Goal: Information Seeking & Learning: Learn about a topic

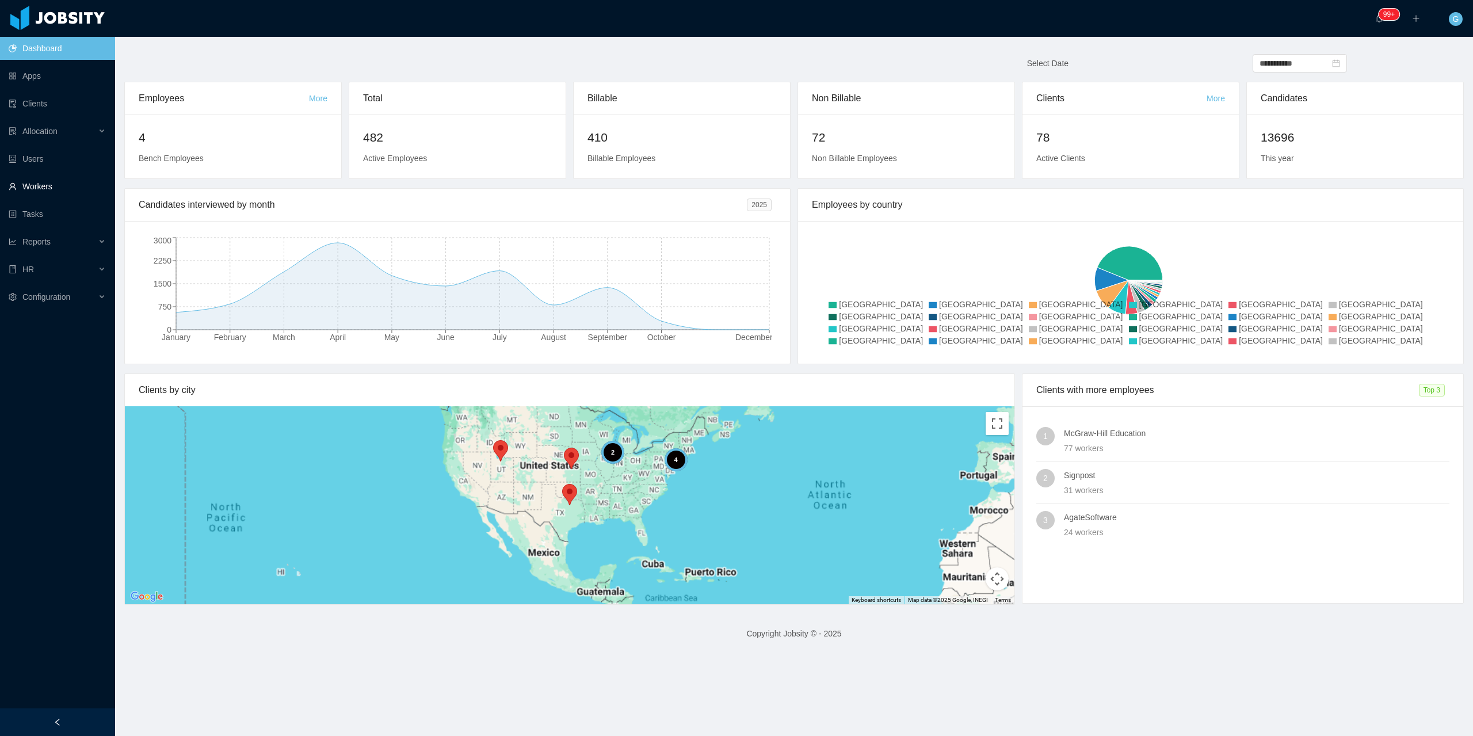
click at [59, 185] on link "Workers" at bounding box center [57, 186] width 97 height 23
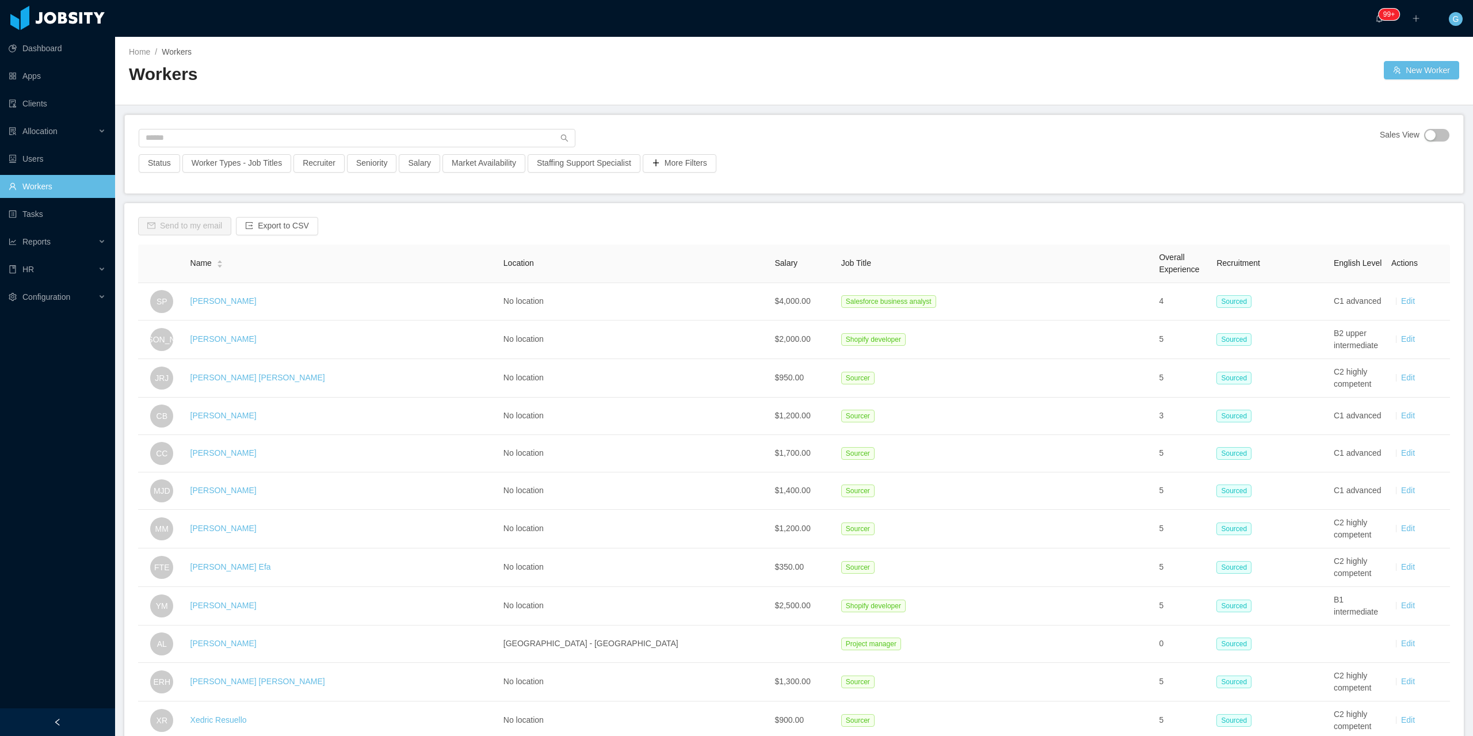
click at [187, 128] on div "Sales View Status Worker Types - Job Titles Recruiter Seniority Salary Market A…" at bounding box center [794, 154] width 1338 height 78
drag, startPoint x: 187, startPoint y: 128, endPoint x: 196, endPoint y: 136, distance: 12.6
click at [196, 136] on div "Sales View Status Worker Types - Job Titles Recruiter Seniority Salary Market A…" at bounding box center [794, 154] width 1338 height 78
click at [196, 136] on input "text" at bounding box center [357, 138] width 437 height 18
paste input "**********"
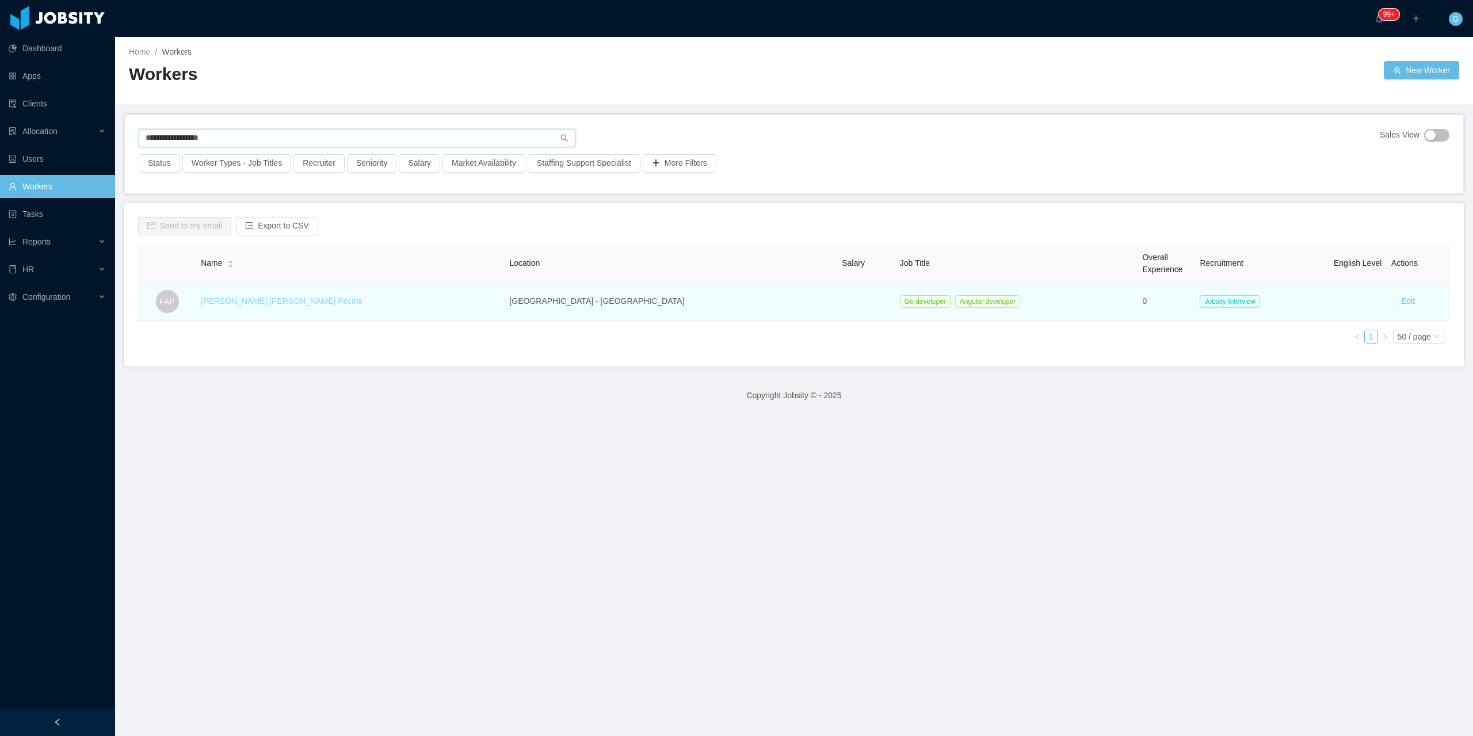
type input "**********"
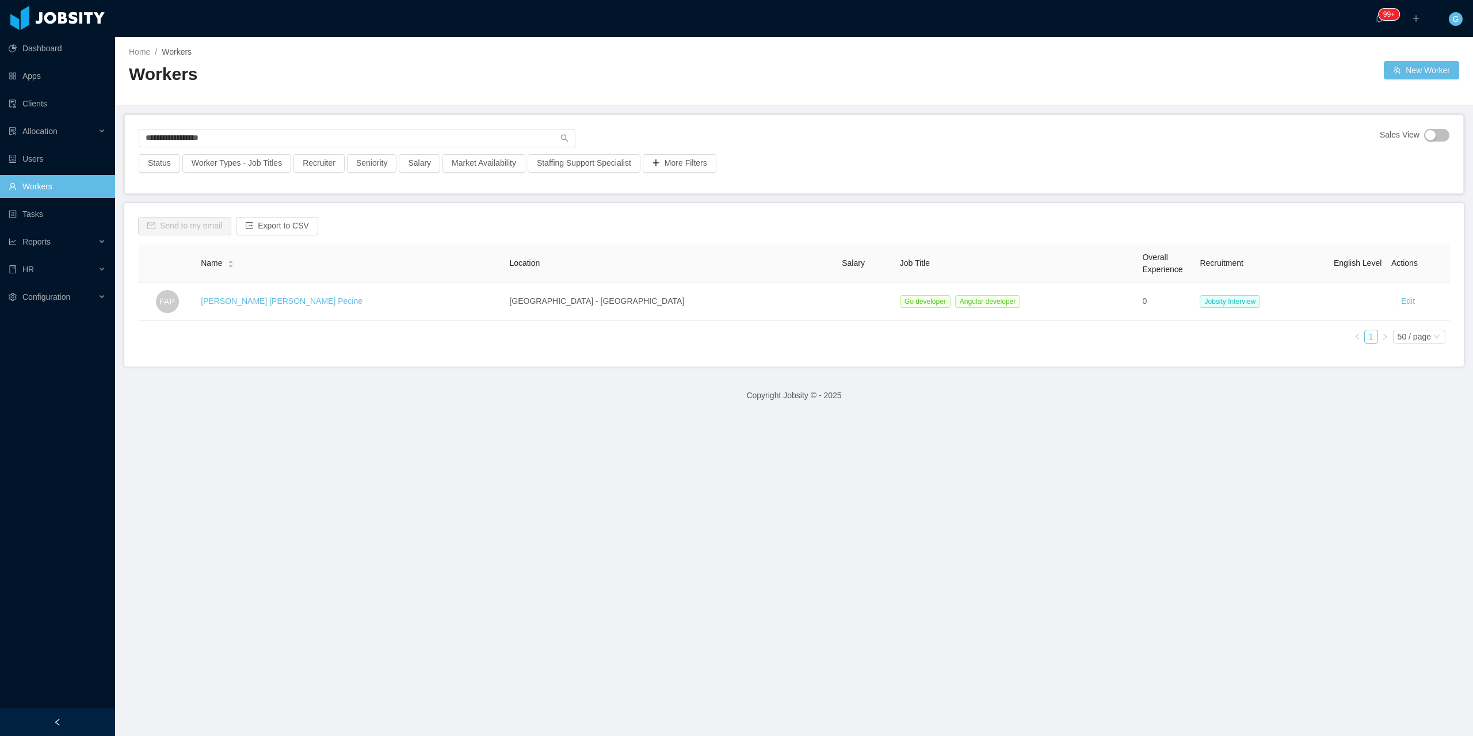
click at [289, 298] on link "Fernando Alonso Pecine" at bounding box center [282, 300] width 162 height 9
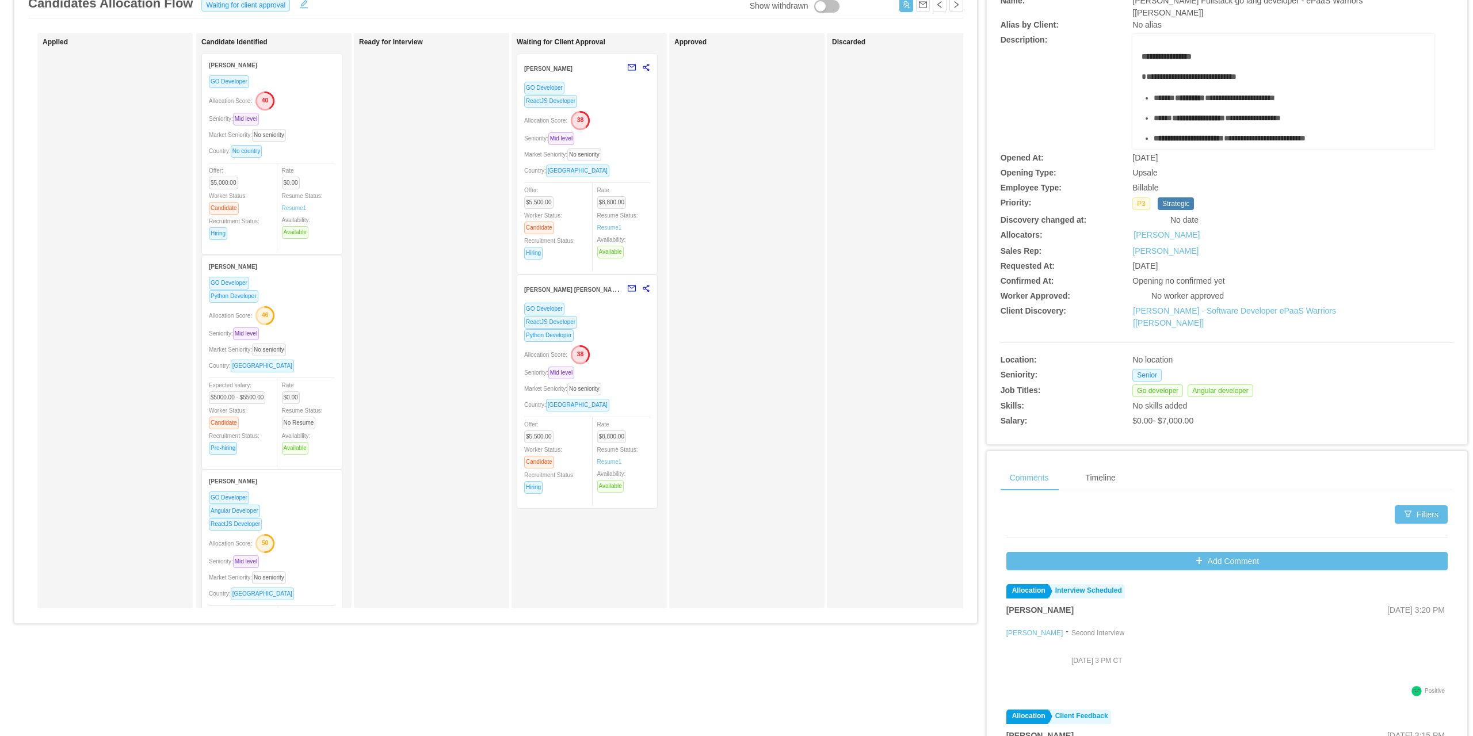
scroll to position [79, 0]
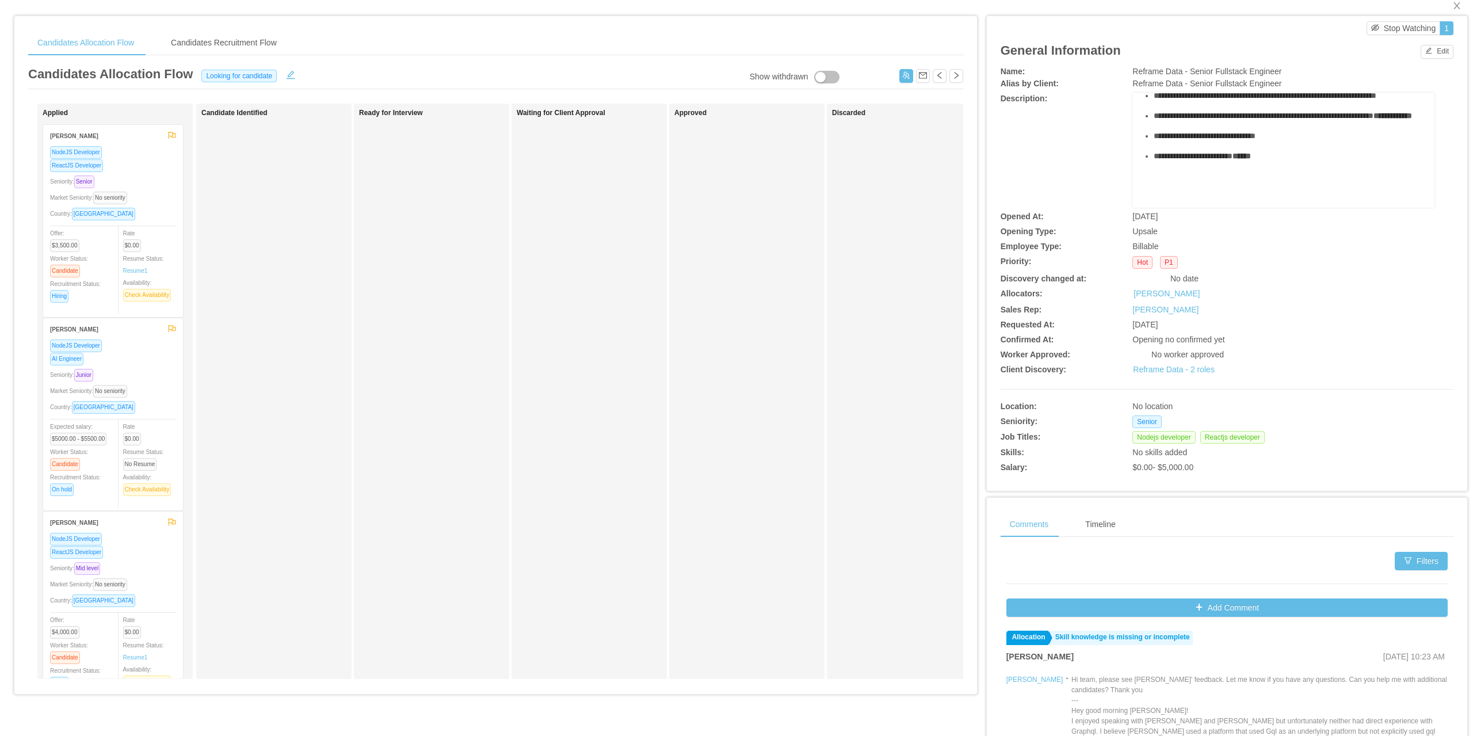
scroll to position [58, 0]
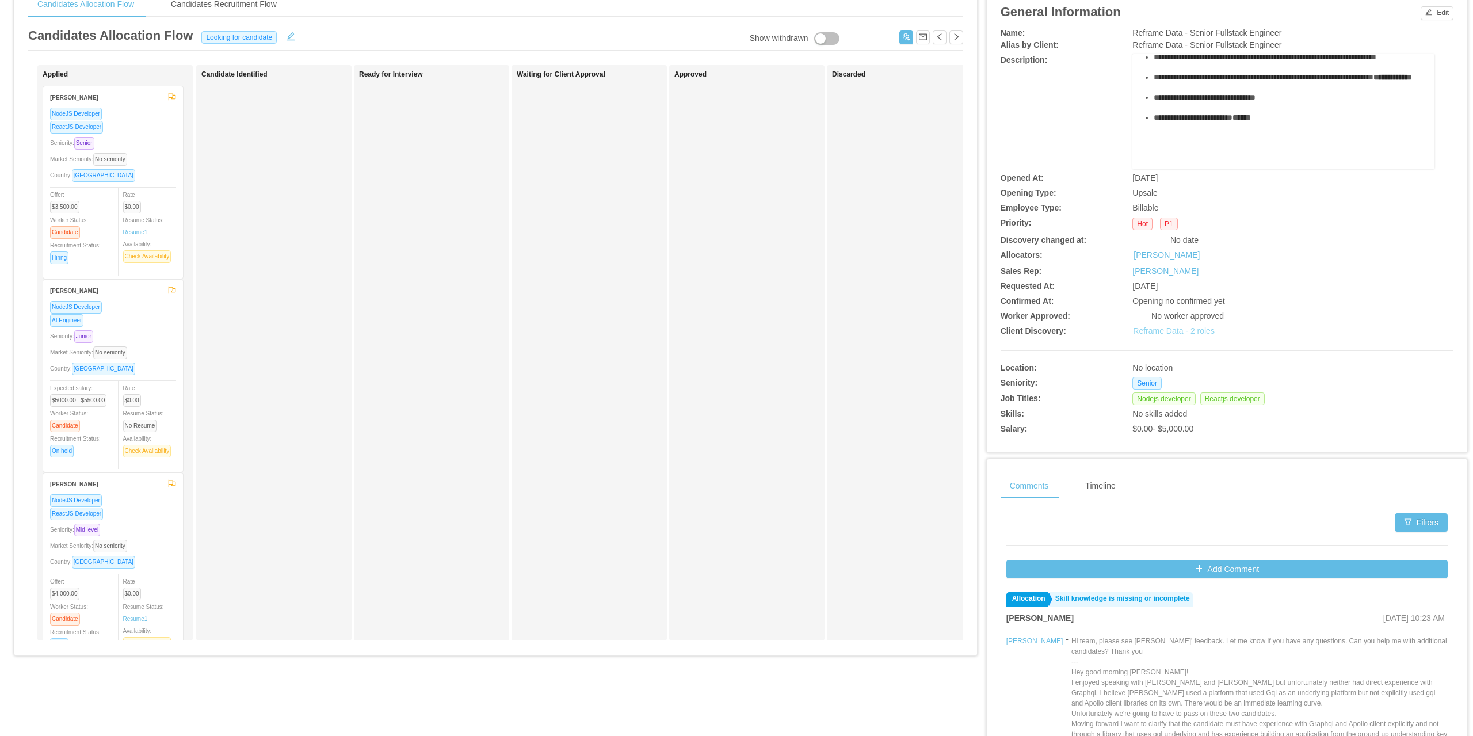
click at [1144, 328] on link "Reframe Data - 2 roles" at bounding box center [1174, 330] width 82 height 9
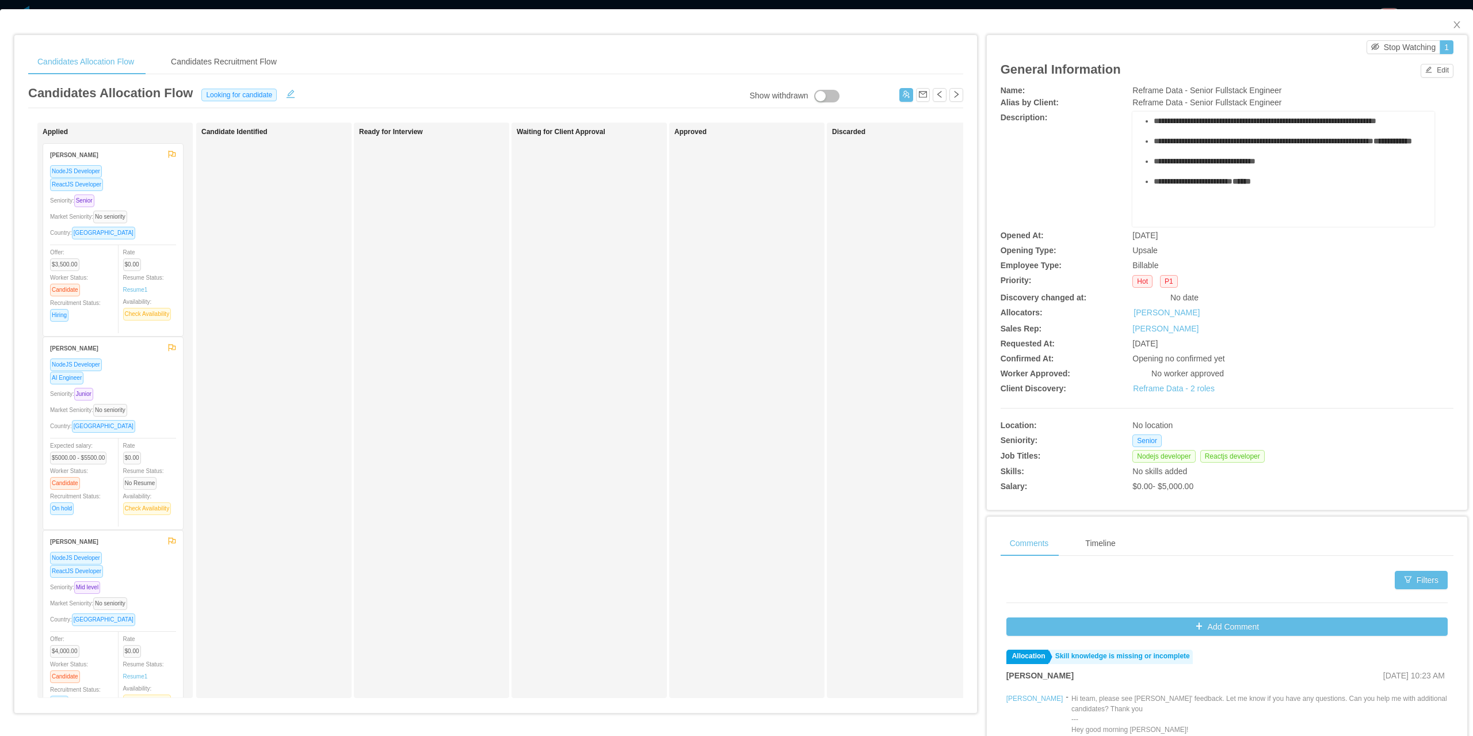
scroll to position [86, 0]
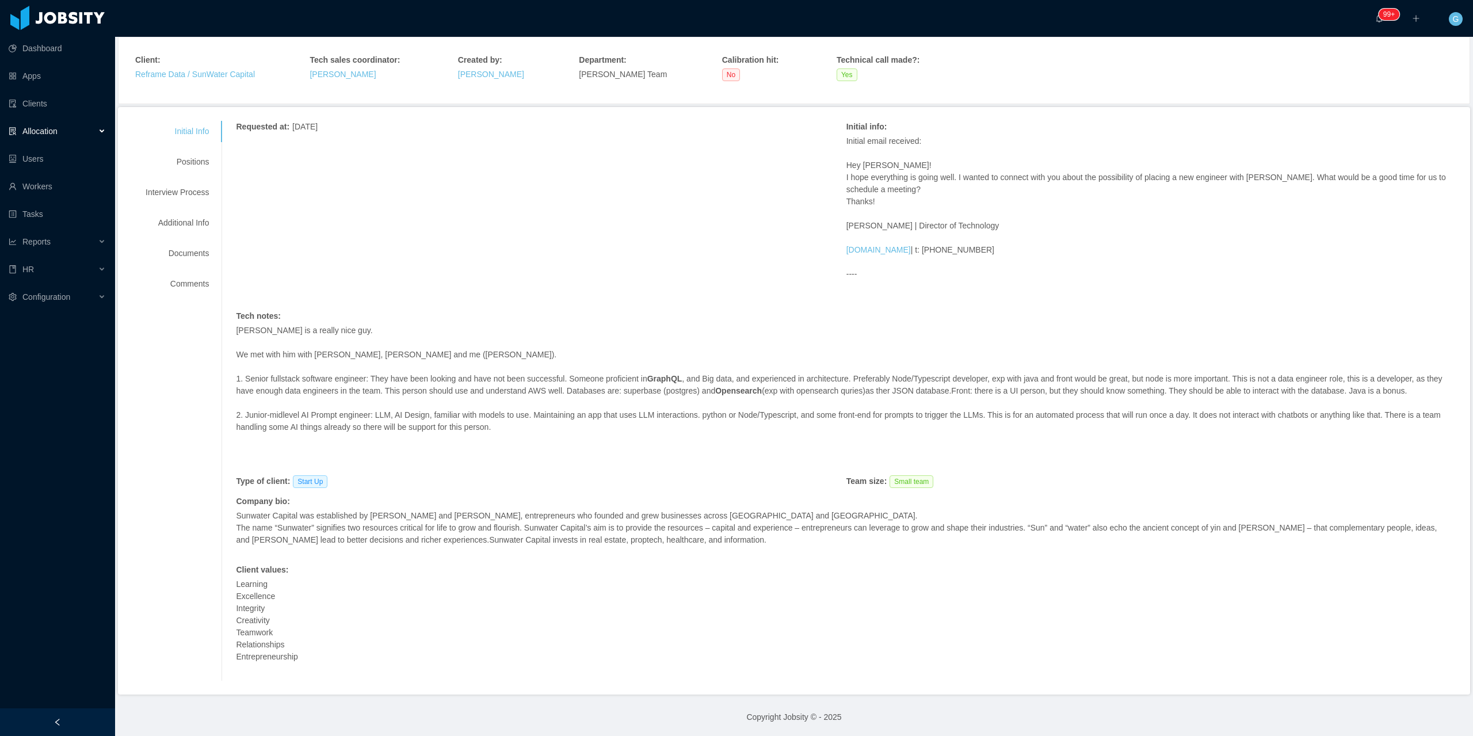
scroll to position [72, 0]
click at [197, 172] on div "Initial Info Positions Interview Process Additional Info Documents Comments" at bounding box center [177, 207] width 91 height 174
click at [194, 164] on div "Positions" at bounding box center [177, 160] width 91 height 21
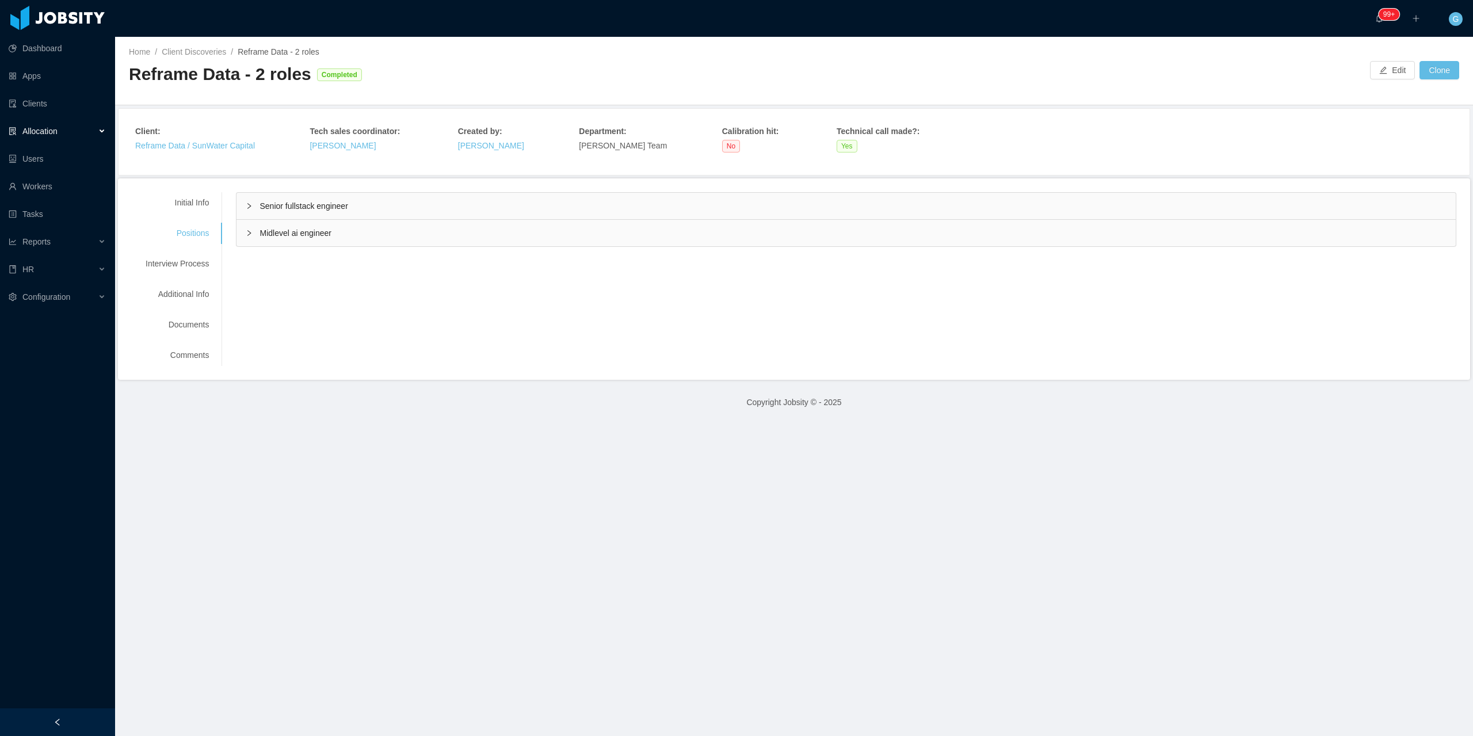
scroll to position [0, 0]
click at [333, 208] on span "Senior fullstack engineer" at bounding box center [304, 205] width 88 height 9
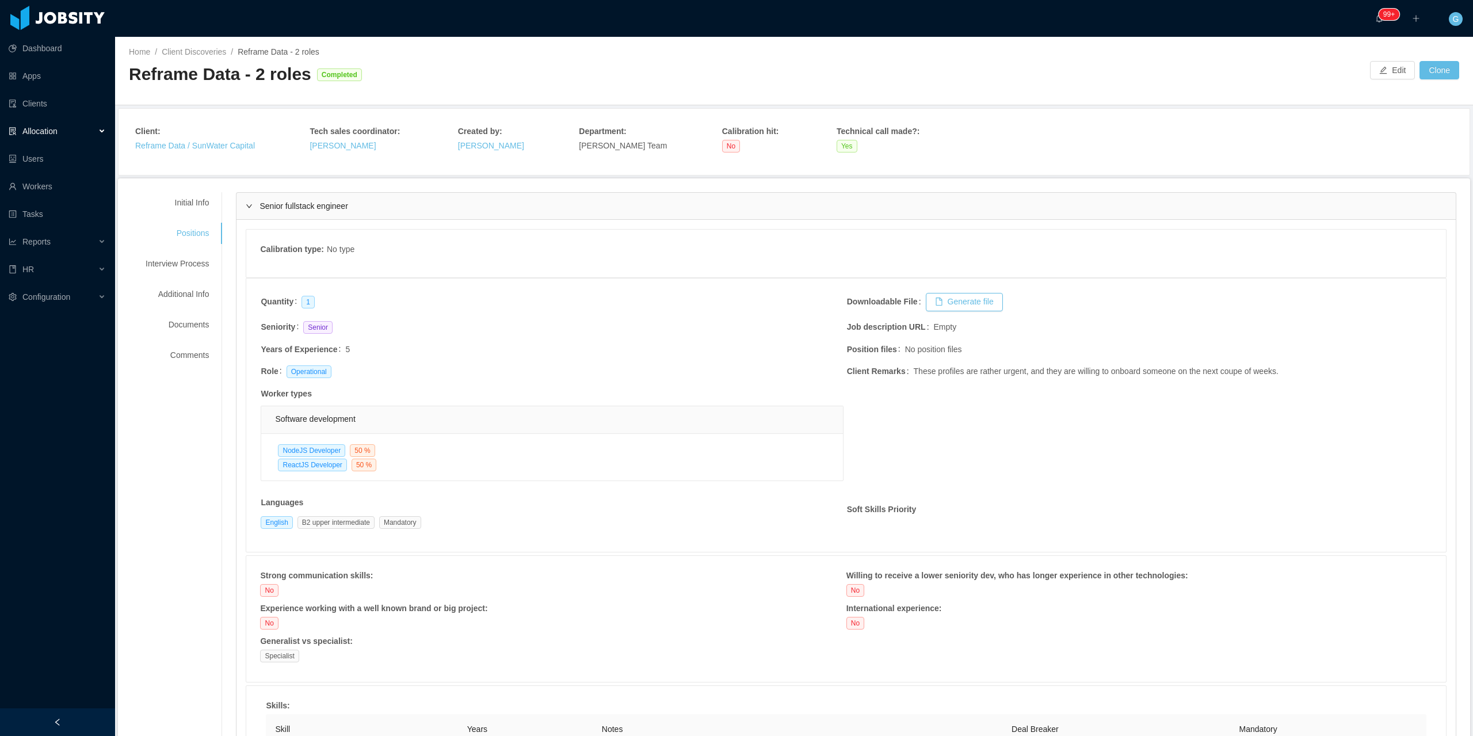
click at [303, 230] on div "Calibration type : No type" at bounding box center [846, 254] width 1200 height 48
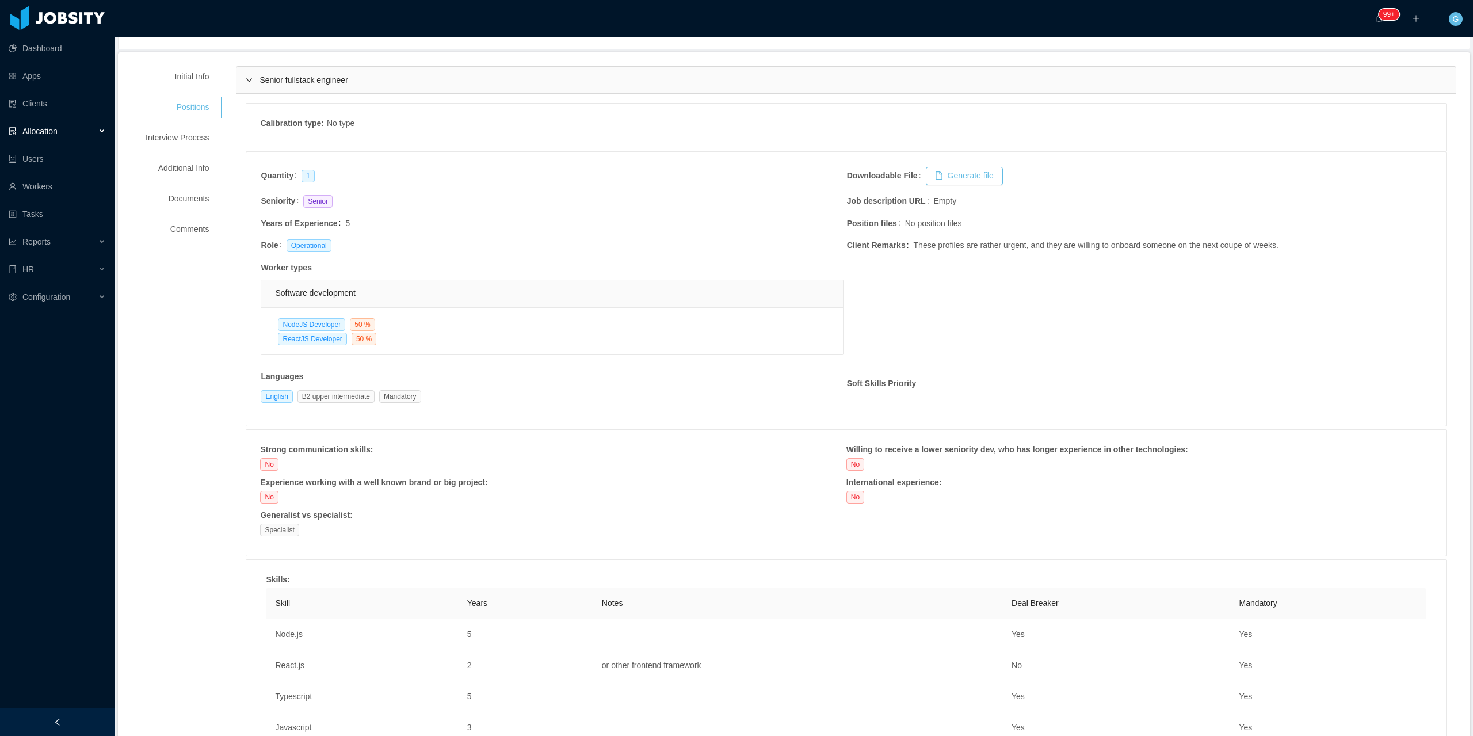
scroll to position [124, 0]
click at [198, 79] on div "Initial Info" at bounding box center [177, 78] width 91 height 21
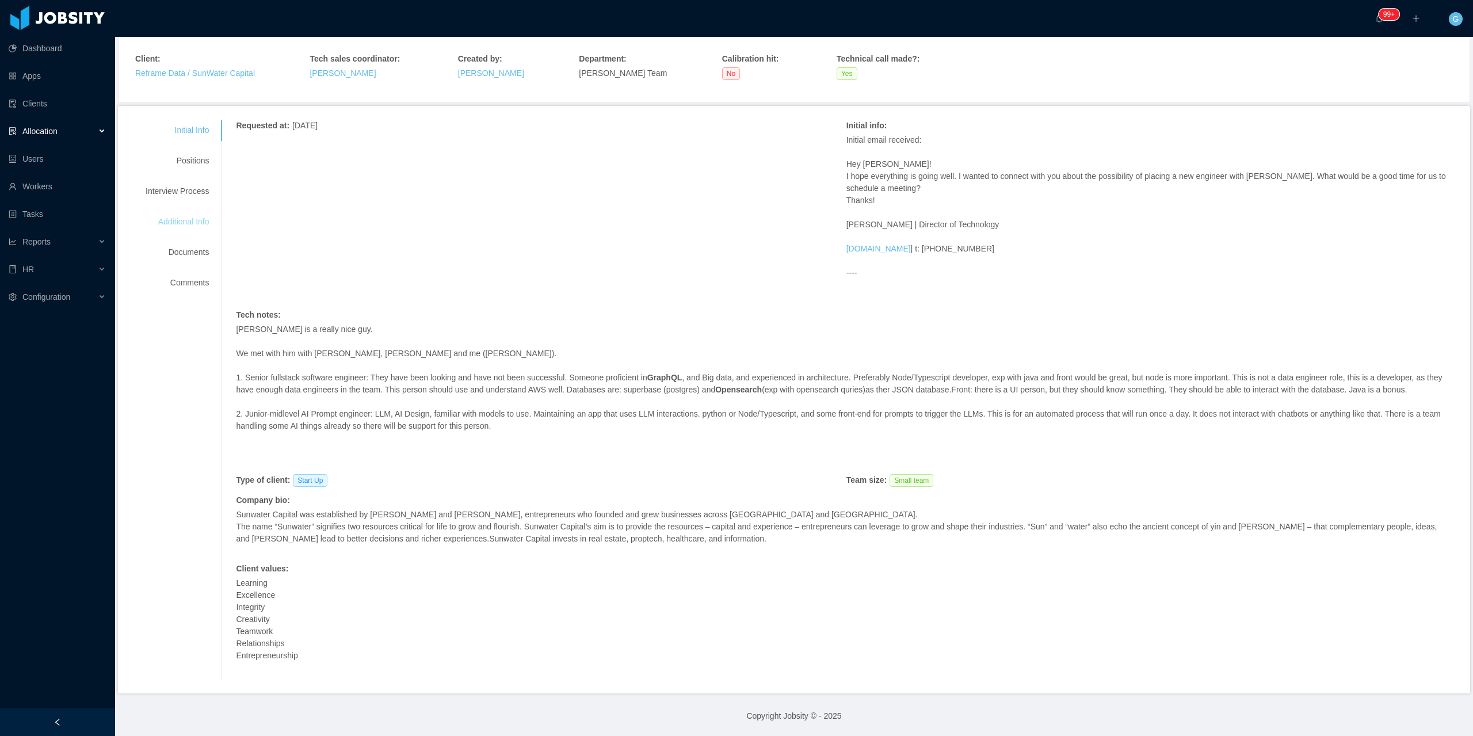
drag, startPoint x: 216, startPoint y: 161, endPoint x: 208, endPoint y: 163, distance: 9.1
click at [211, 163] on div "Positions" at bounding box center [177, 160] width 91 height 21
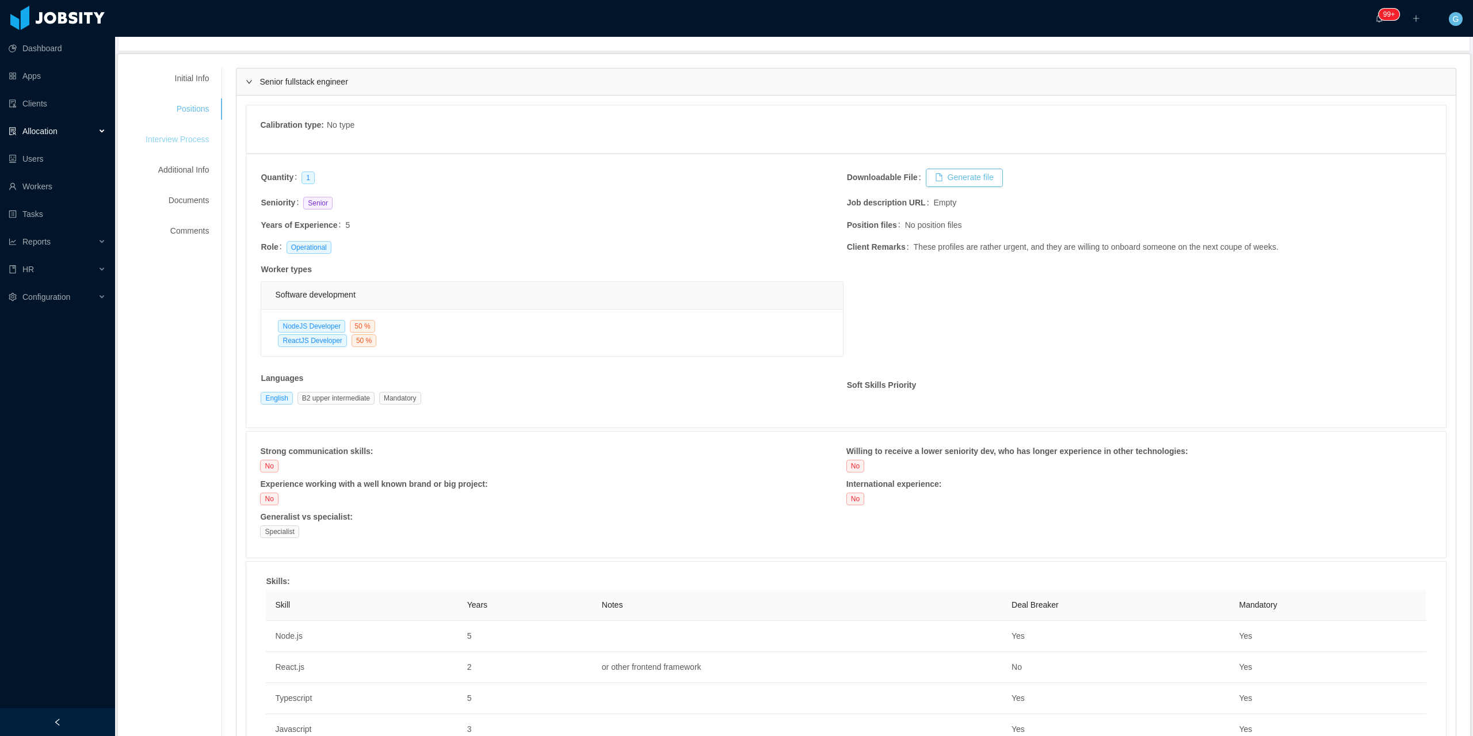
click at [182, 135] on div "Interview Process" at bounding box center [177, 139] width 91 height 21
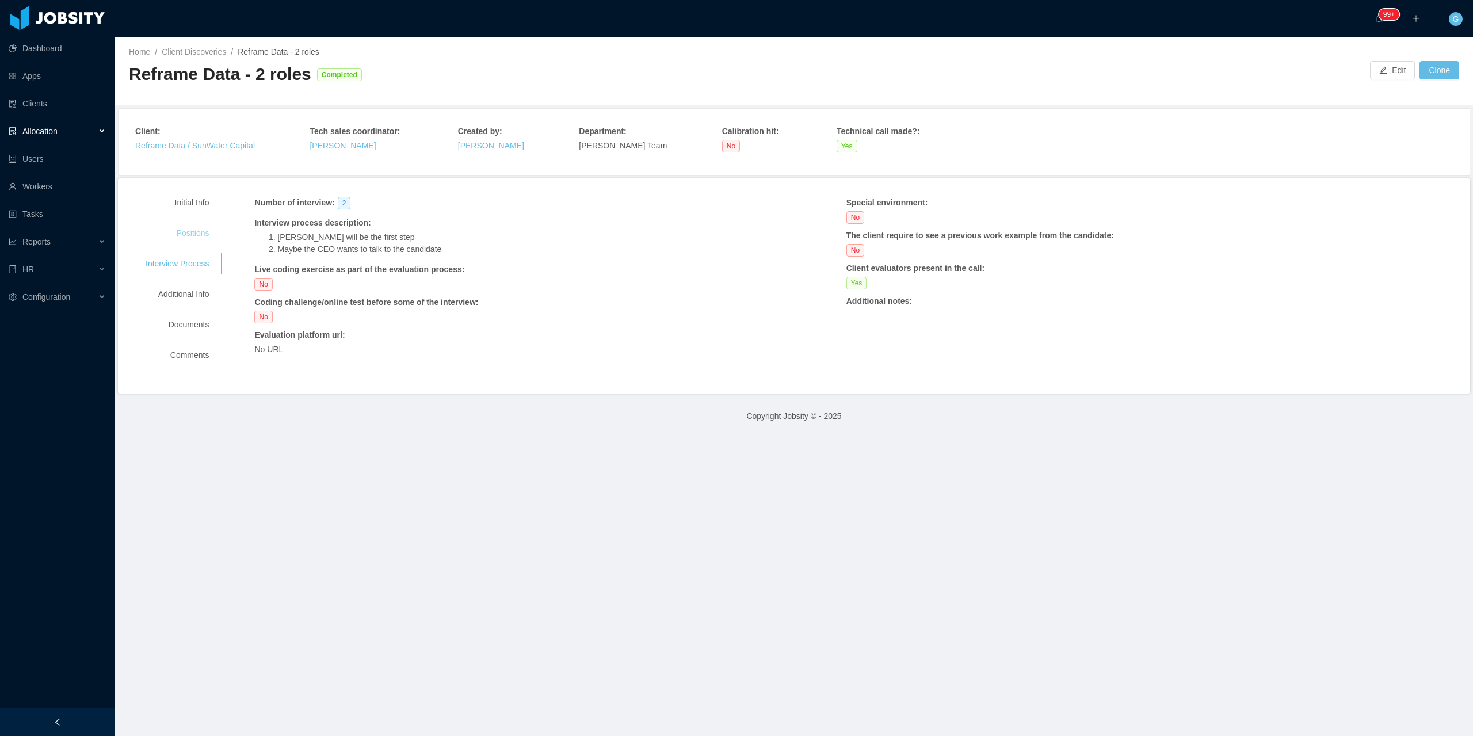
click at [190, 229] on div "Positions" at bounding box center [177, 233] width 91 height 21
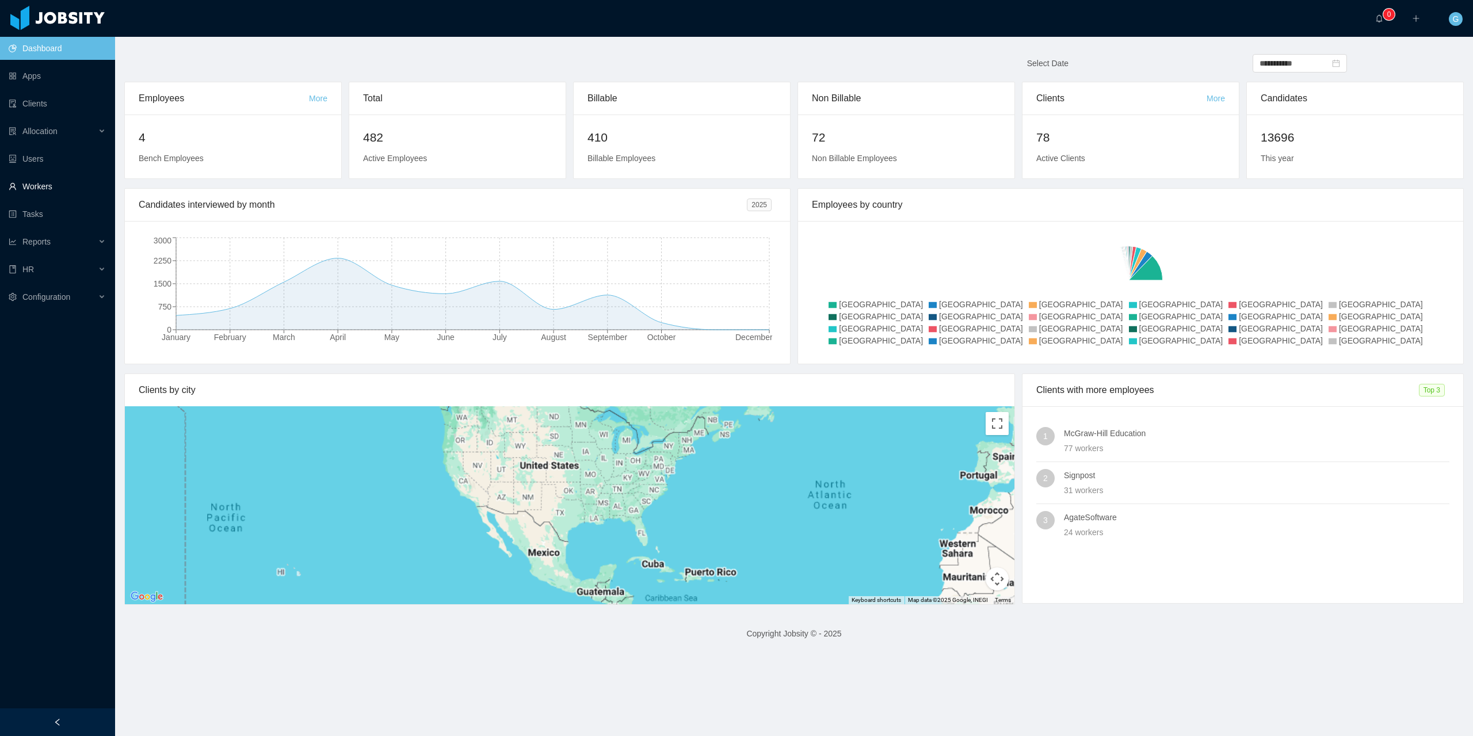
click at [58, 196] on link "Workers" at bounding box center [57, 186] width 97 height 23
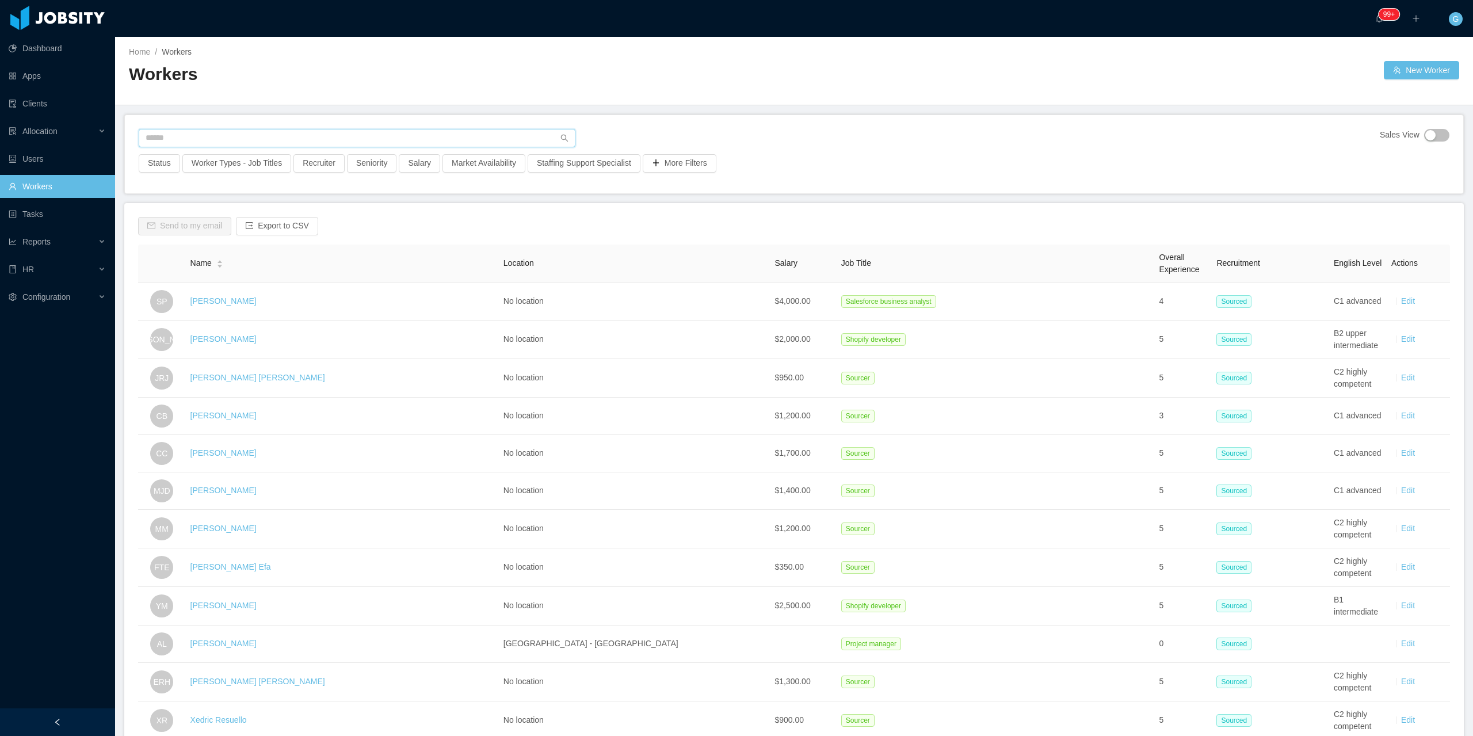
click at [159, 129] on input "text" at bounding box center [357, 138] width 437 height 18
drag, startPoint x: 175, startPoint y: 148, endPoint x: 182, endPoint y: 136, distance: 14.4
paste input "**********"
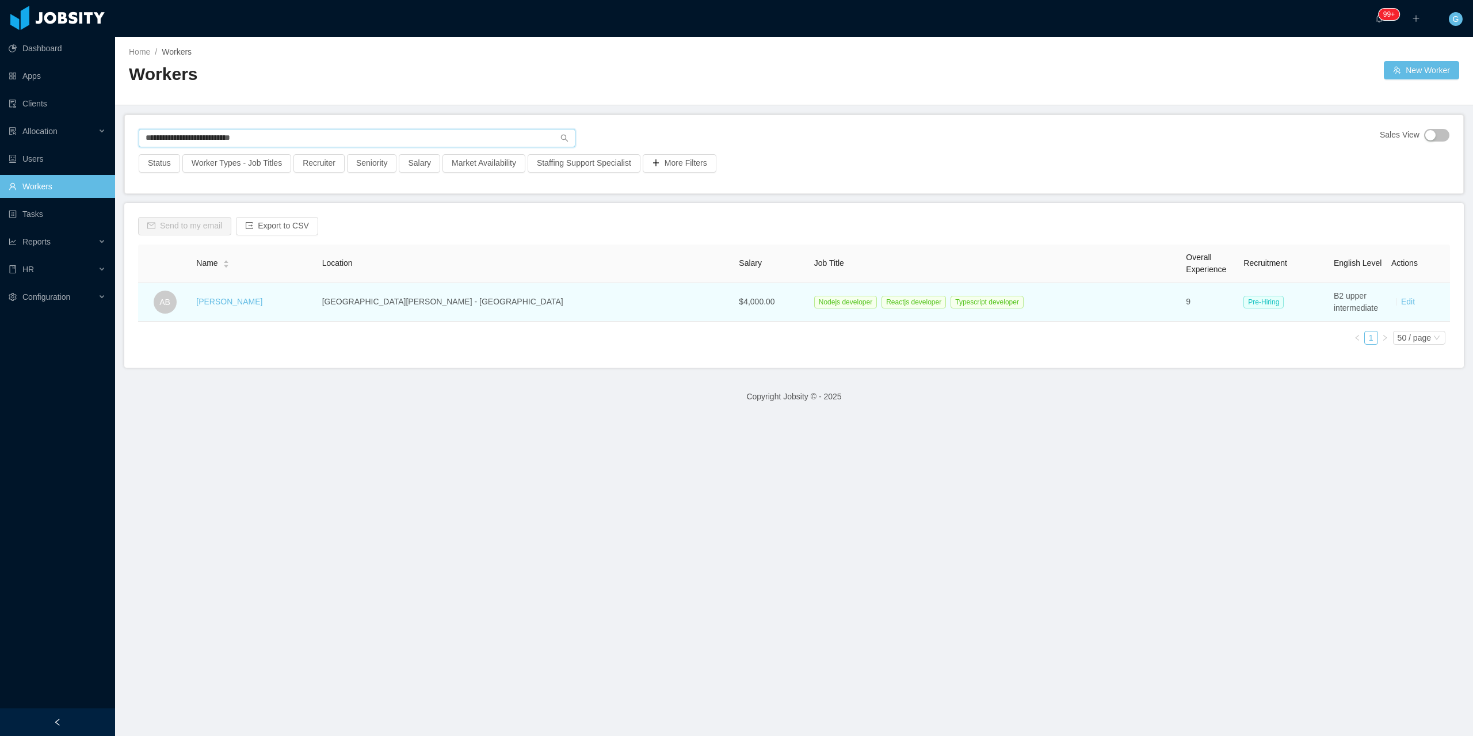
type input "**********"
click at [258, 308] on td "Alisson Boucinhas" at bounding box center [254, 302] width 125 height 39
click at [254, 302] on link "Alisson Boucinhas" at bounding box center [229, 301] width 66 height 9
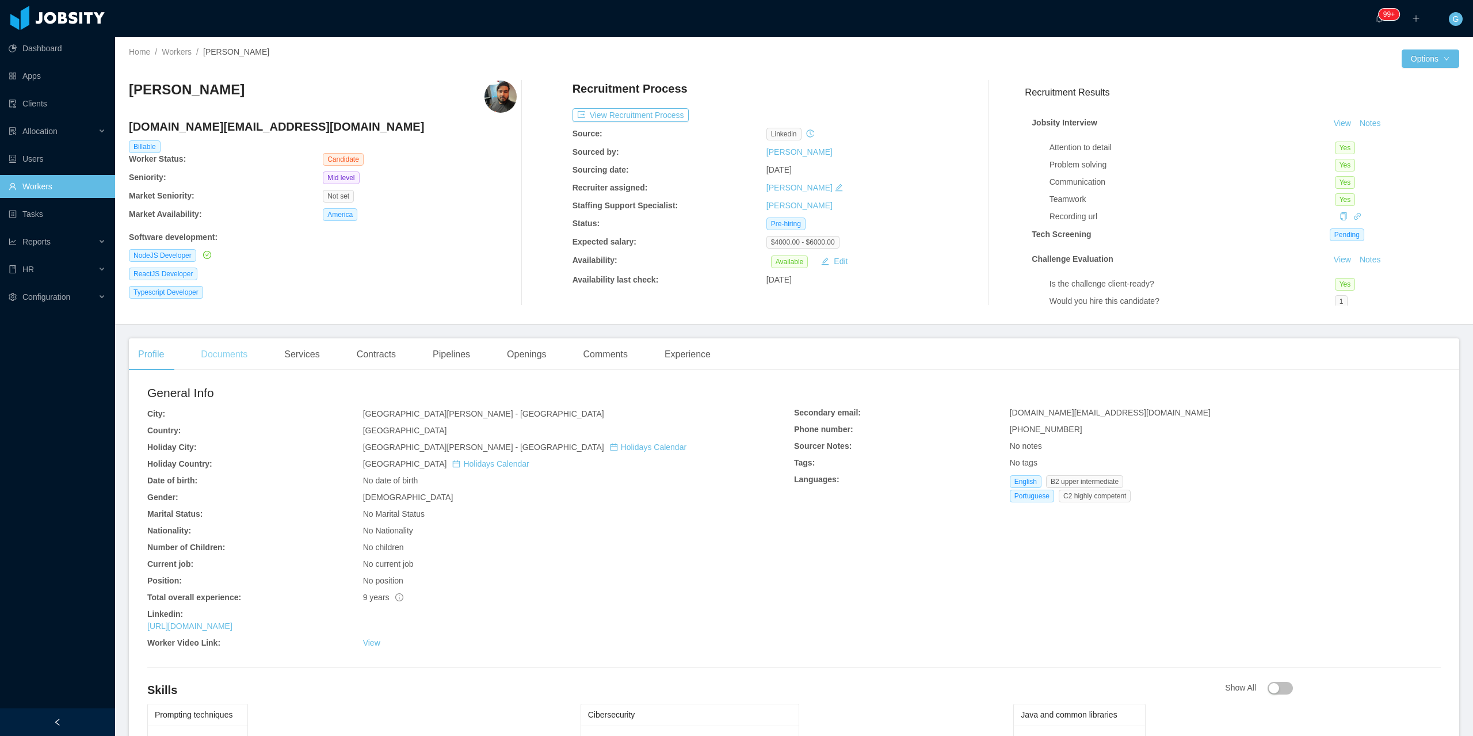
click at [215, 345] on div "Documents" at bounding box center [224, 354] width 65 height 32
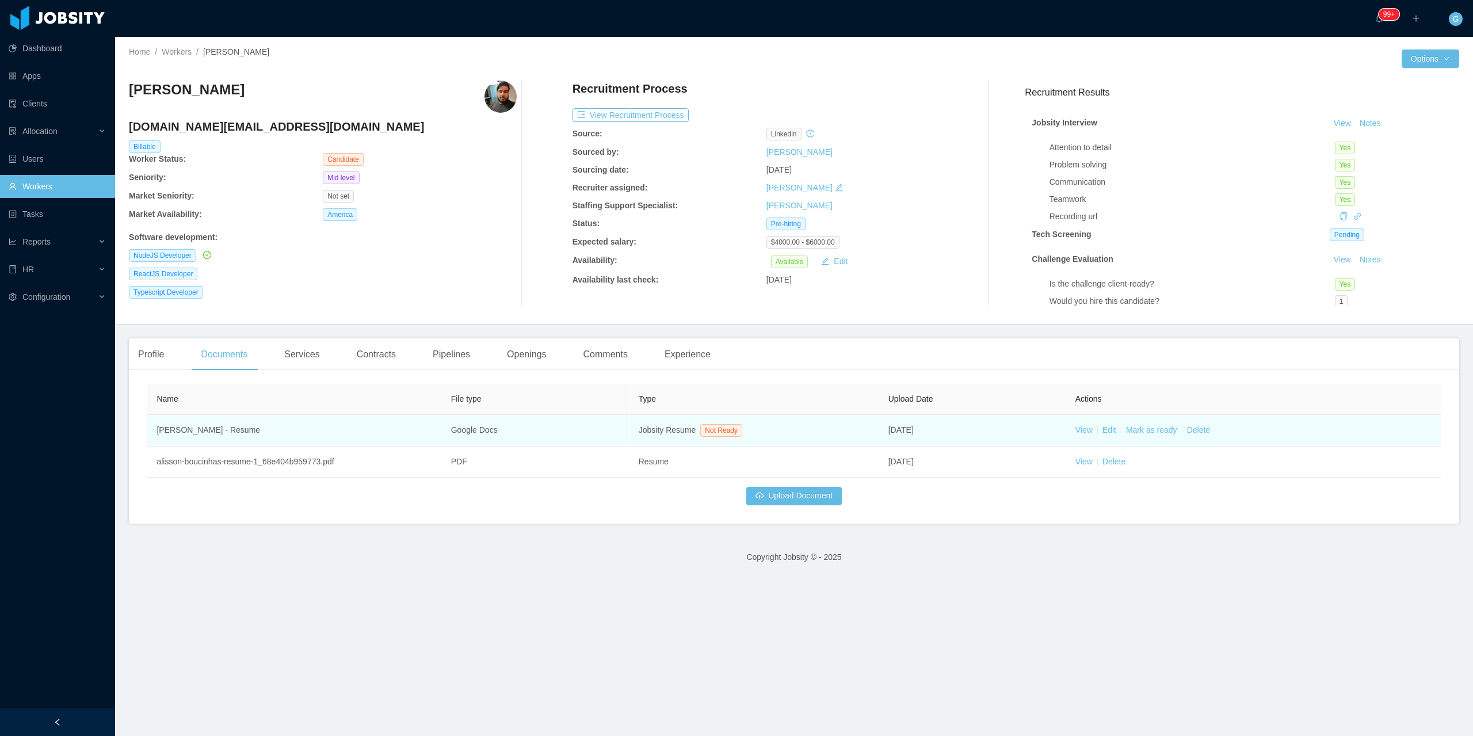
click at [1086, 432] on td "View Edit Mark as ready Delete" at bounding box center [1253, 431] width 375 height 32
click at [1077, 433] on link "View" at bounding box center [1083, 429] width 17 height 9
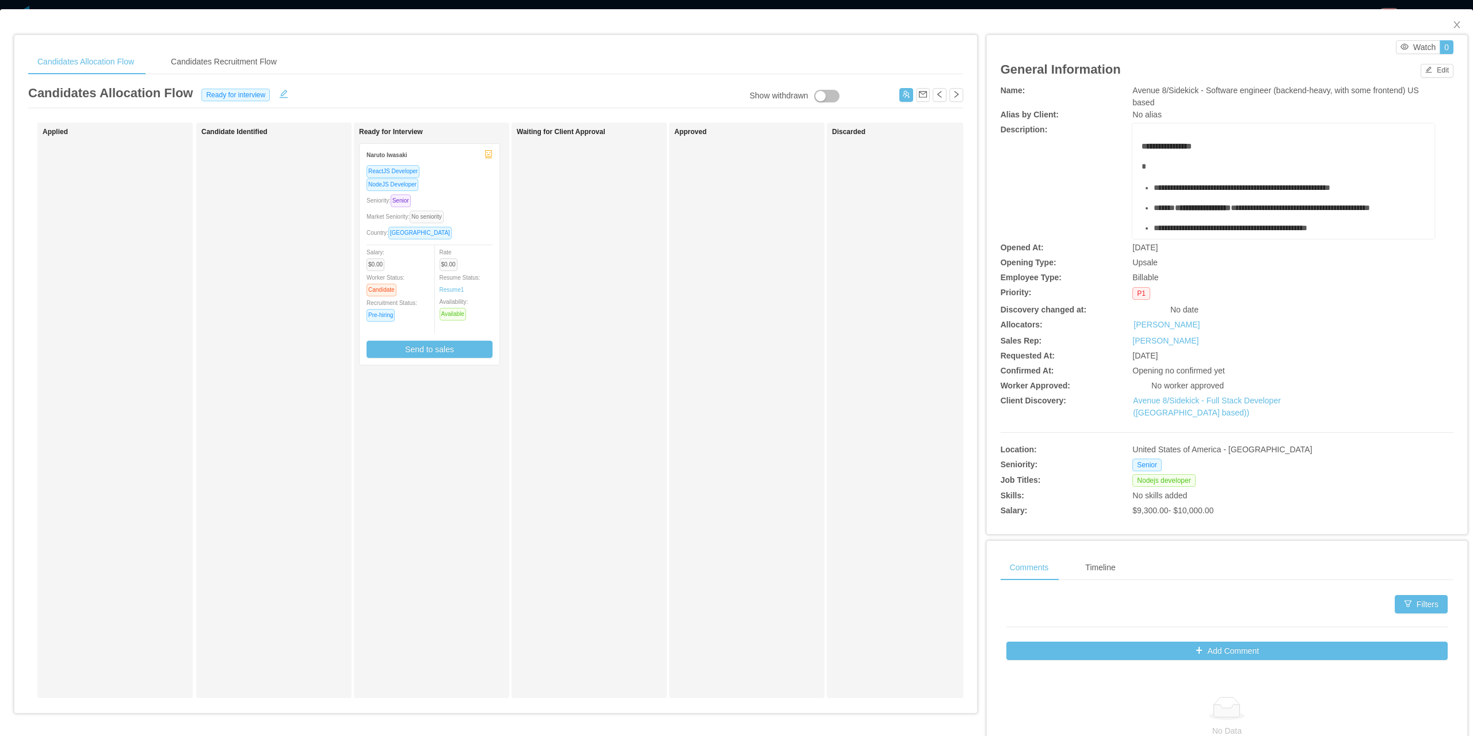
click at [444, 212] on span "No seniority" at bounding box center [427, 217] width 34 height 13
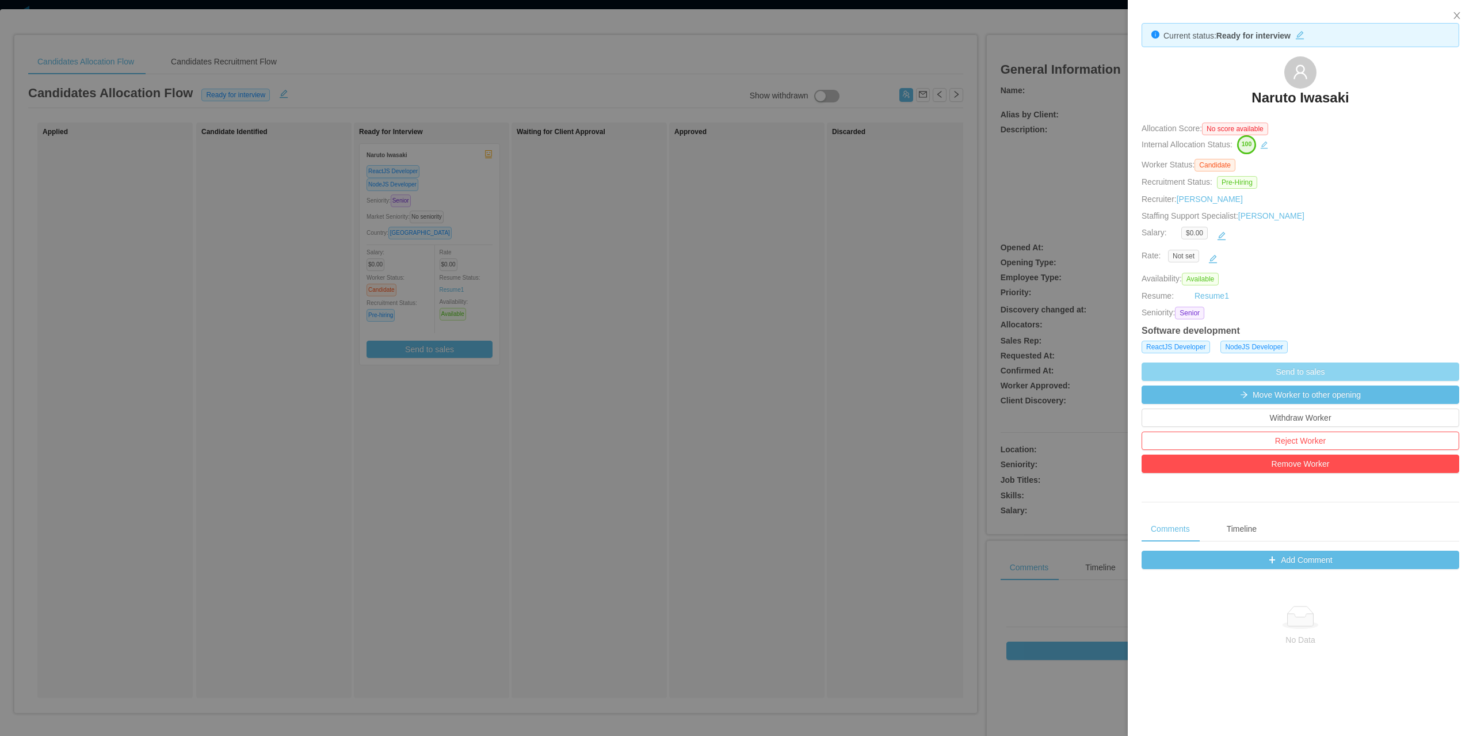
click at [1276, 380] on button "Send to sales" at bounding box center [1301, 371] width 318 height 18
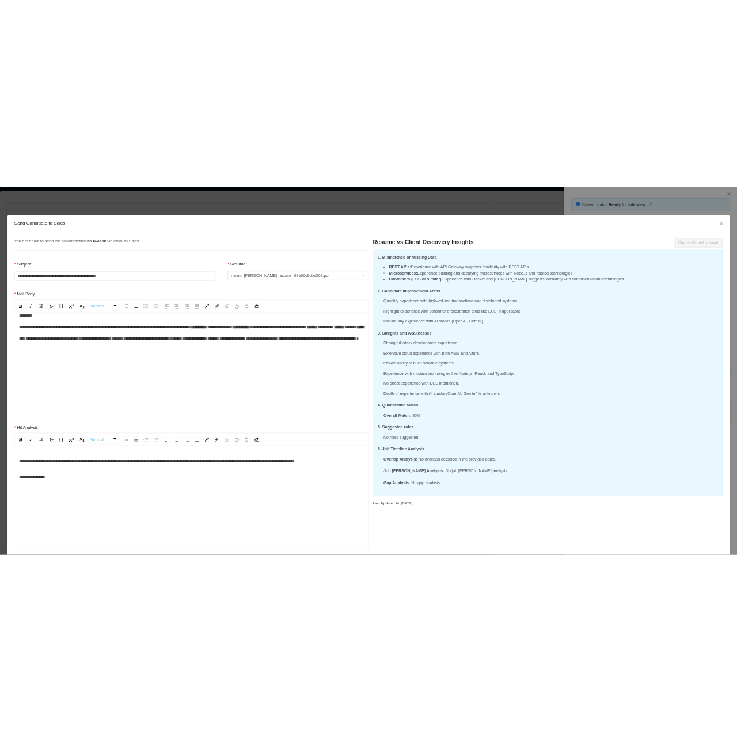
scroll to position [115, 0]
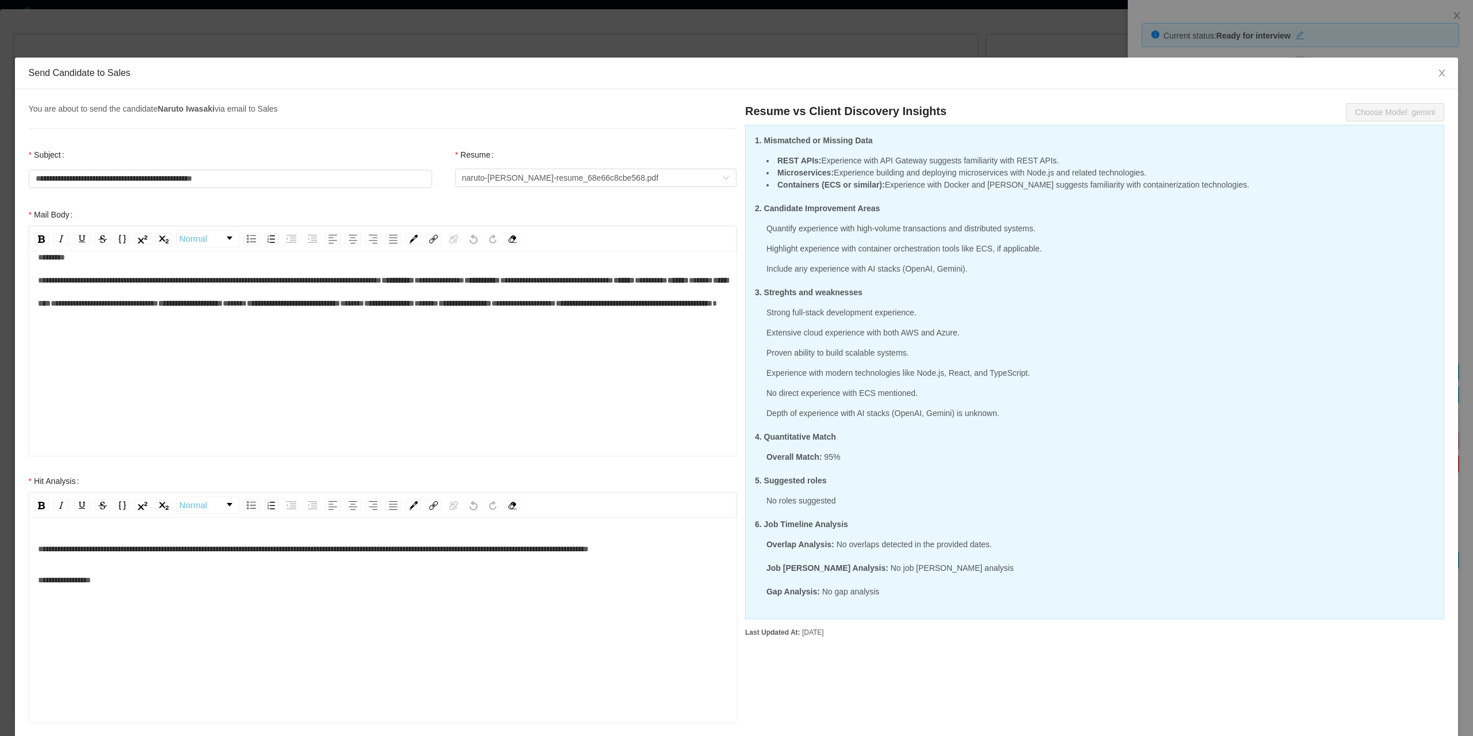
click at [223, 307] on span "*****" at bounding box center [235, 303] width 24 height 8
drag, startPoint x: 68, startPoint y: 285, endPoint x: 115, endPoint y: 283, distance: 46.7
click at [115, 283] on div "**********" at bounding box center [383, 292] width 690 height 92
click at [96, 304] on span "**********" at bounding box center [105, 303] width 108 height 8
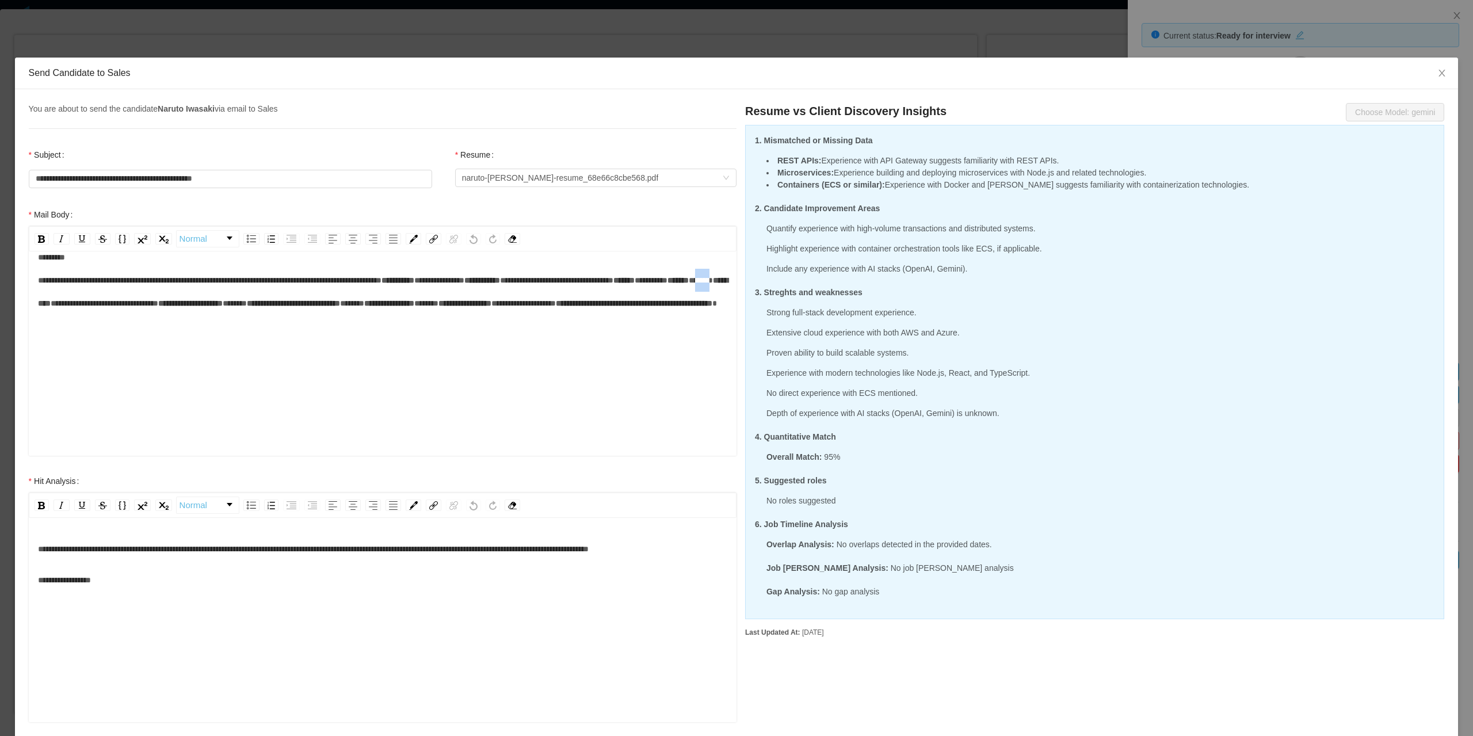
drag, startPoint x: 88, startPoint y: 283, endPoint x: 70, endPoint y: 287, distance: 18.4
click at [70, 287] on div "**********" at bounding box center [383, 292] width 690 height 92
click at [108, 320] on div "**********" at bounding box center [383, 292] width 690 height 92
drag, startPoint x: 92, startPoint y: 289, endPoint x: 71, endPoint y: 289, distance: 20.7
click at [71, 289] on div "**********" at bounding box center [383, 292] width 690 height 92
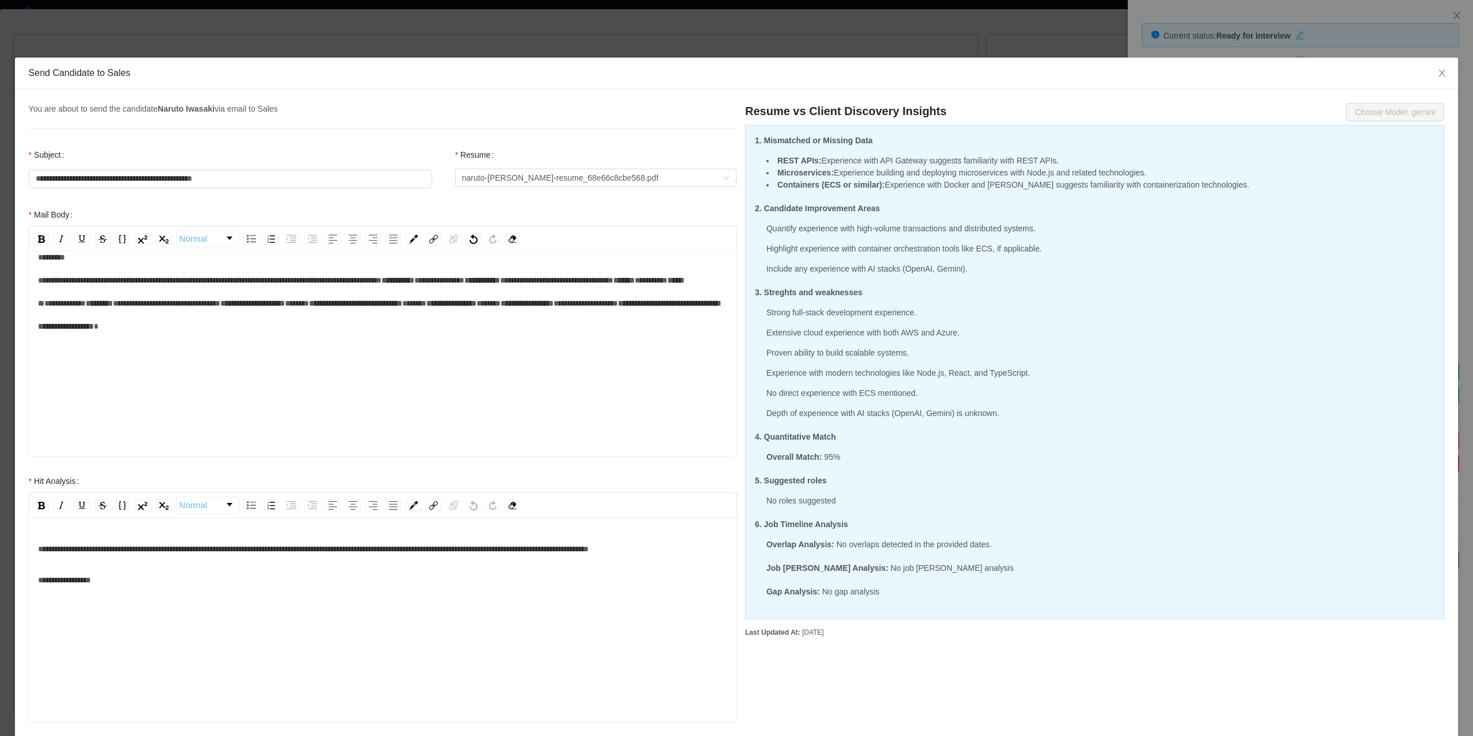
click at [122, 323] on div "**********" at bounding box center [383, 303] width 690 height 115
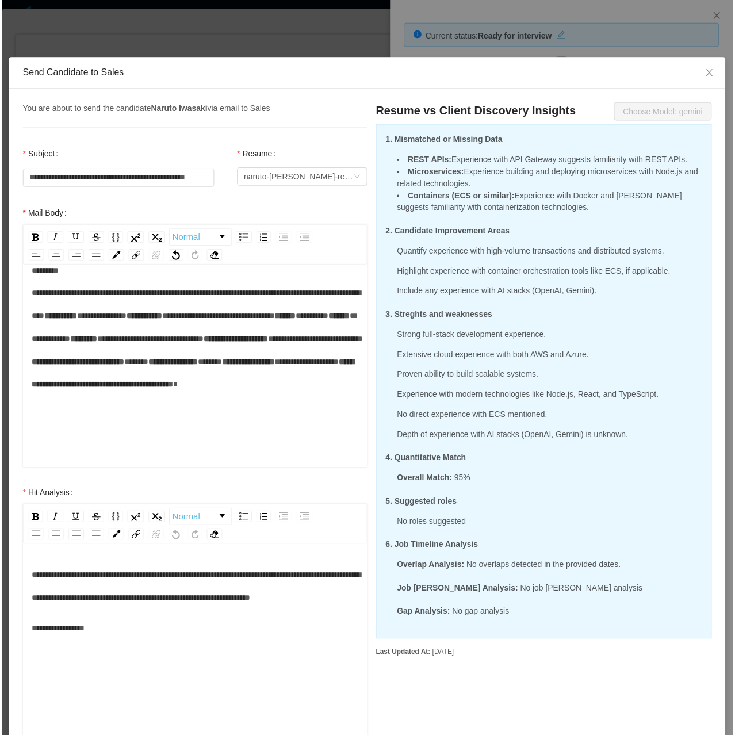
scroll to position [138, 0]
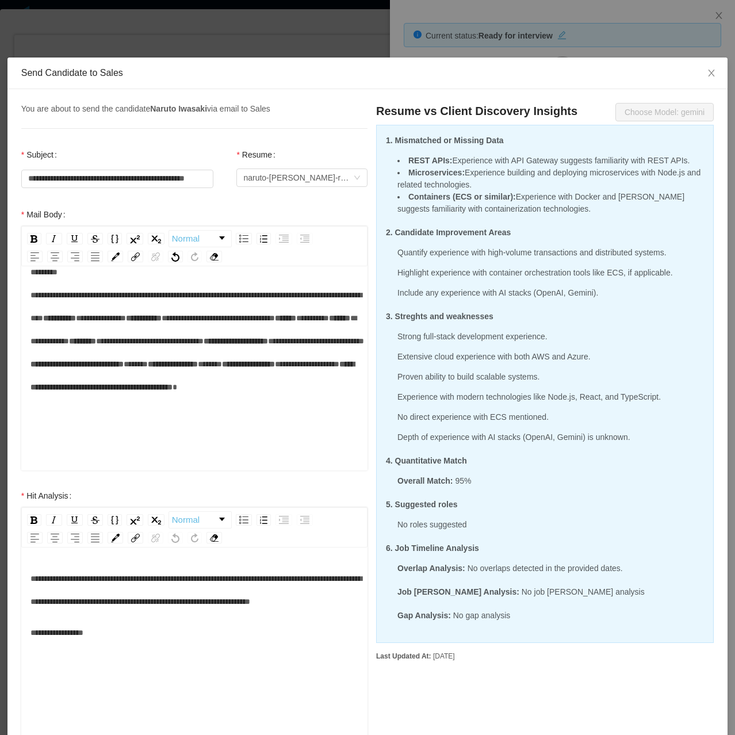
click at [244, 344] on div "**********" at bounding box center [194, 341] width 329 height 161
click at [296, 352] on div "**********" at bounding box center [194, 341] width 329 height 161
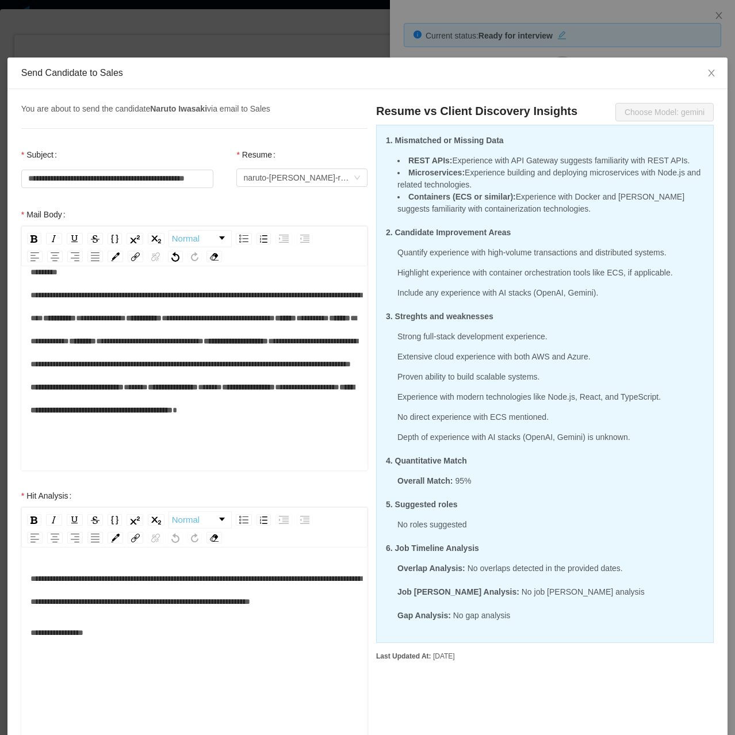
scroll to position [161, 0]
drag, startPoint x: 106, startPoint y: 414, endPoint x: 200, endPoint y: 411, distance: 94.4
click at [200, 411] on div "**********" at bounding box center [194, 353] width 329 height 184
click at [280, 445] on div "**********" at bounding box center [194, 353] width 329 height 184
click at [283, 442] on div "**********" at bounding box center [194, 353] width 329 height 184
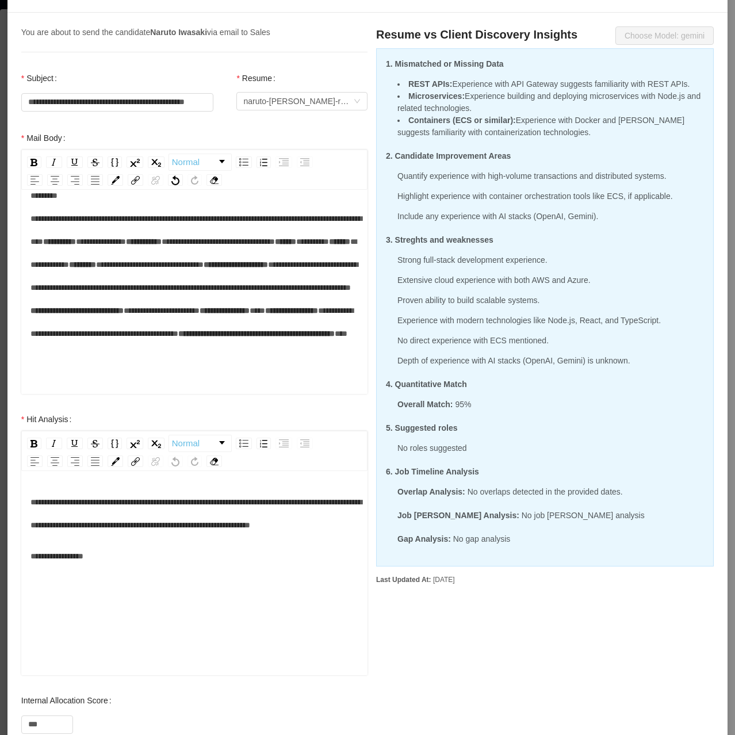
scroll to position [209, 0]
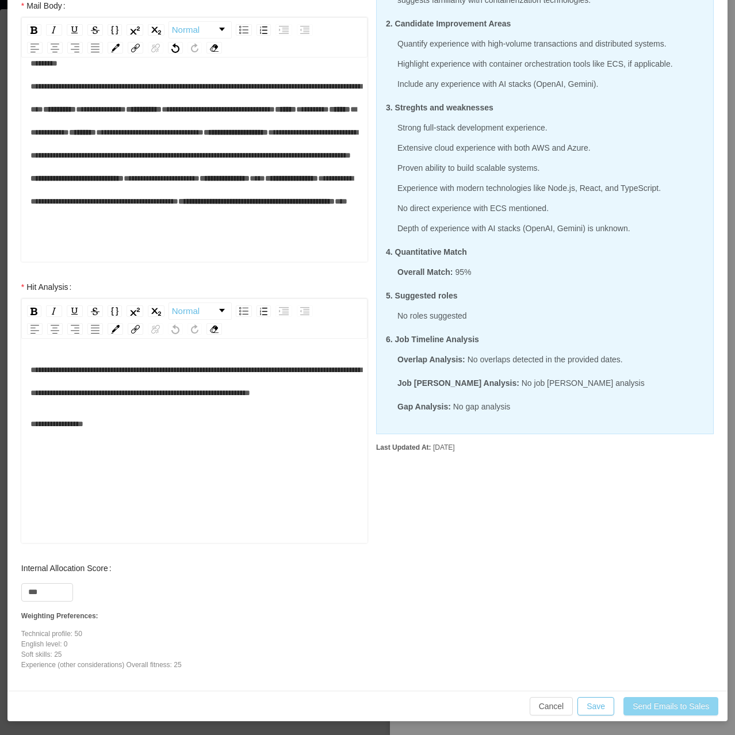
click at [652, 705] on button "Send Emails to Sales" at bounding box center [671, 706] width 95 height 18
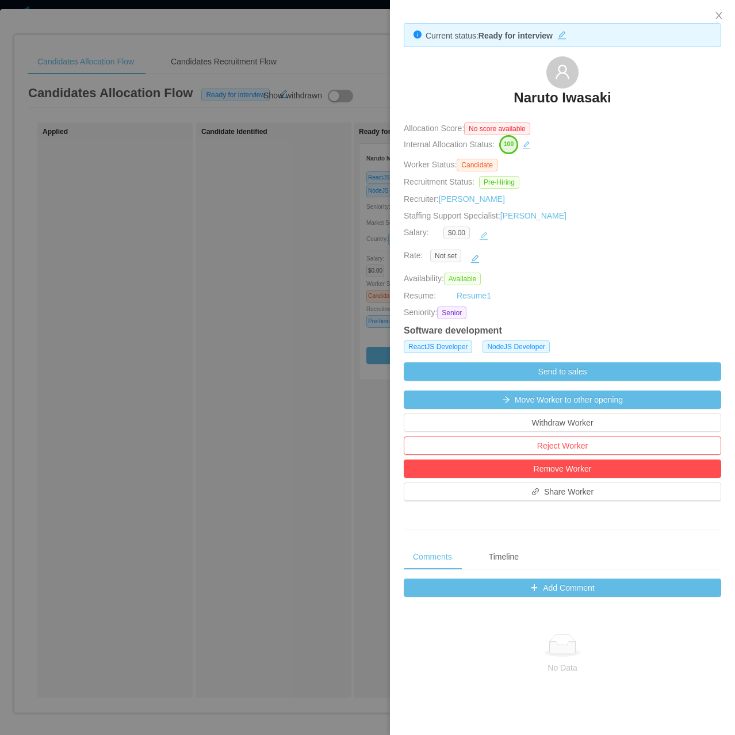
click at [480, 242] on button "button" at bounding box center [484, 236] width 18 height 18
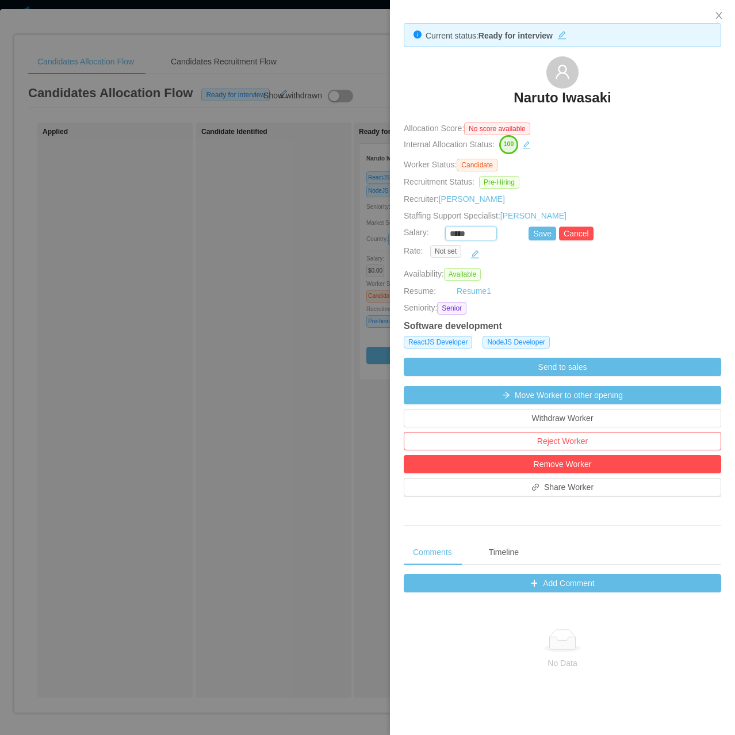
drag, startPoint x: 470, startPoint y: 236, endPoint x: 427, endPoint y: 243, distance: 43.2
click at [426, 243] on div "Current status: Ready for interview Naruto Iwasaki Allocation Score: No score a…" at bounding box center [562, 480] width 345 height 961
click at [529, 231] on button "Save" at bounding box center [543, 234] width 28 height 14
type input "*****"
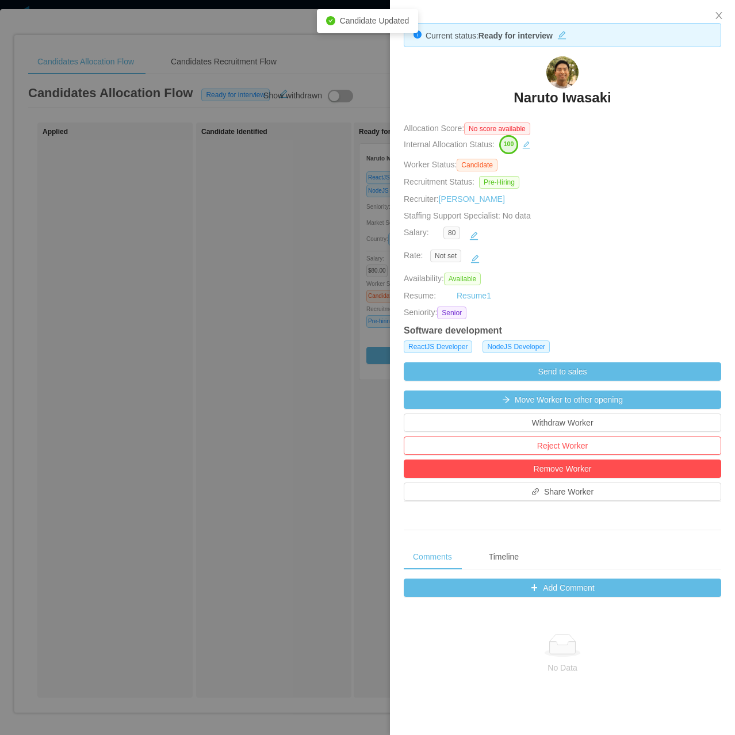
click at [348, 304] on div at bounding box center [367, 367] width 735 height 735
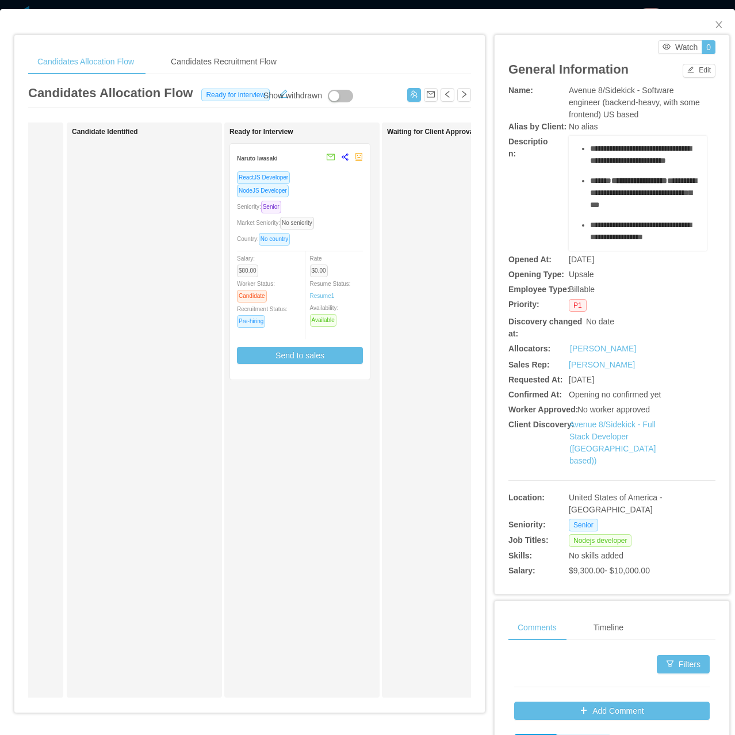
scroll to position [58, 0]
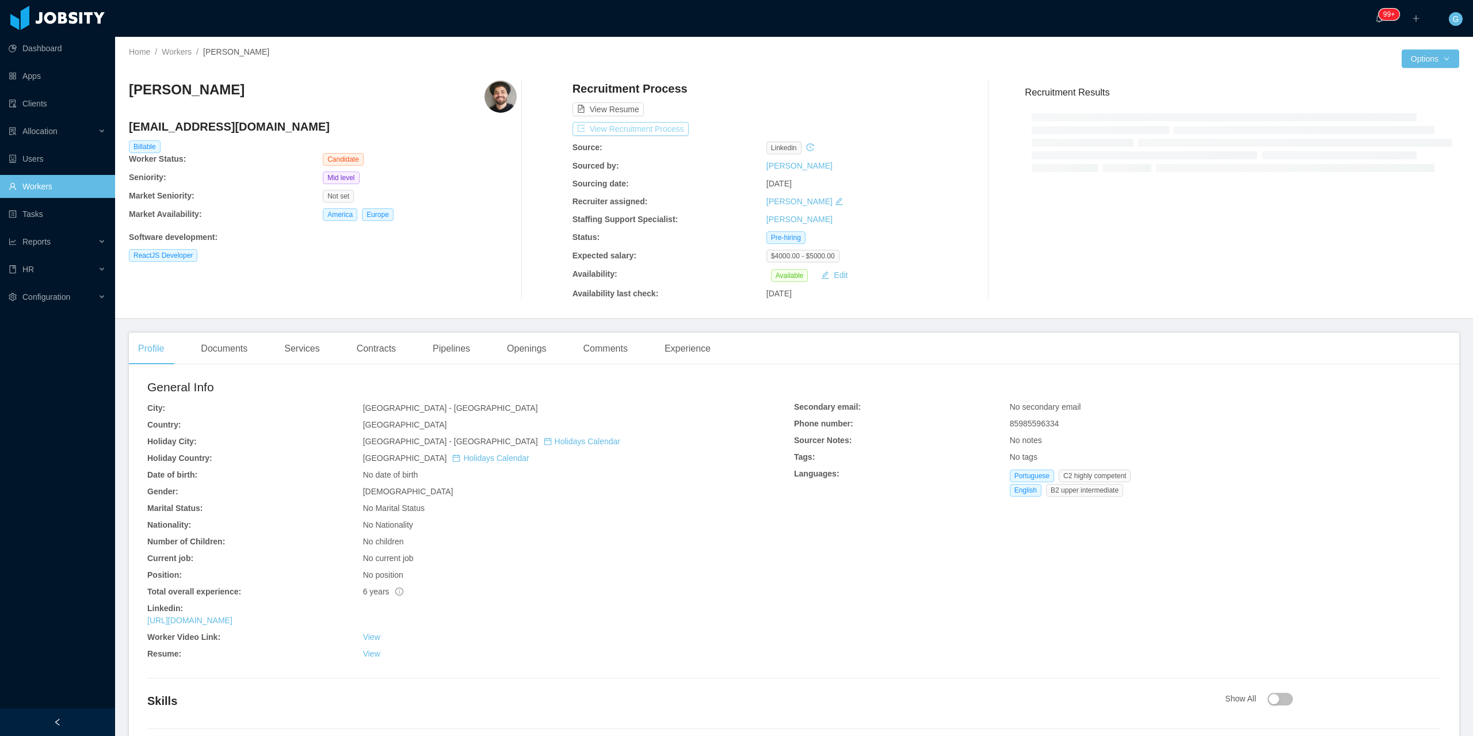
click at [654, 133] on button "View Recruitment Process" at bounding box center [631, 129] width 116 height 14
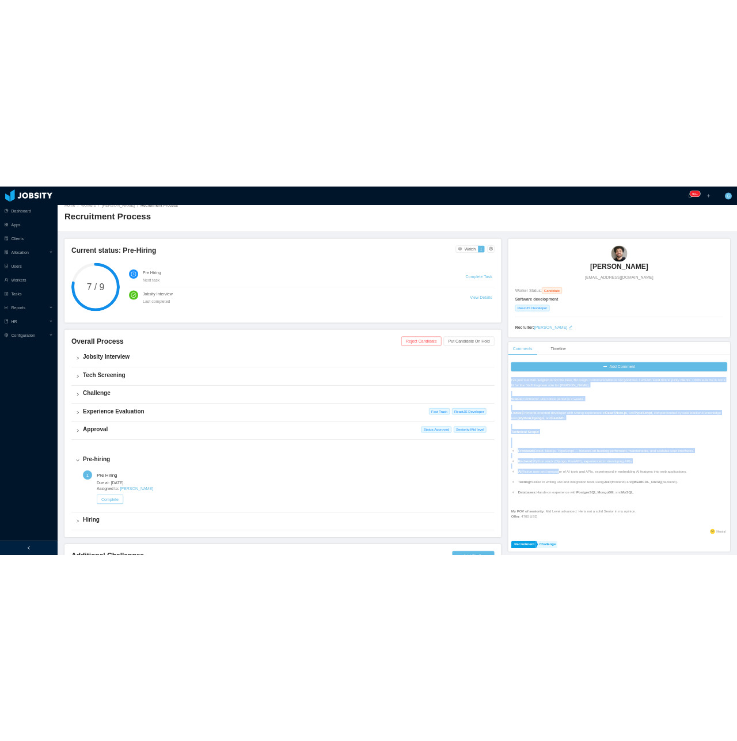
scroll to position [288, 0]
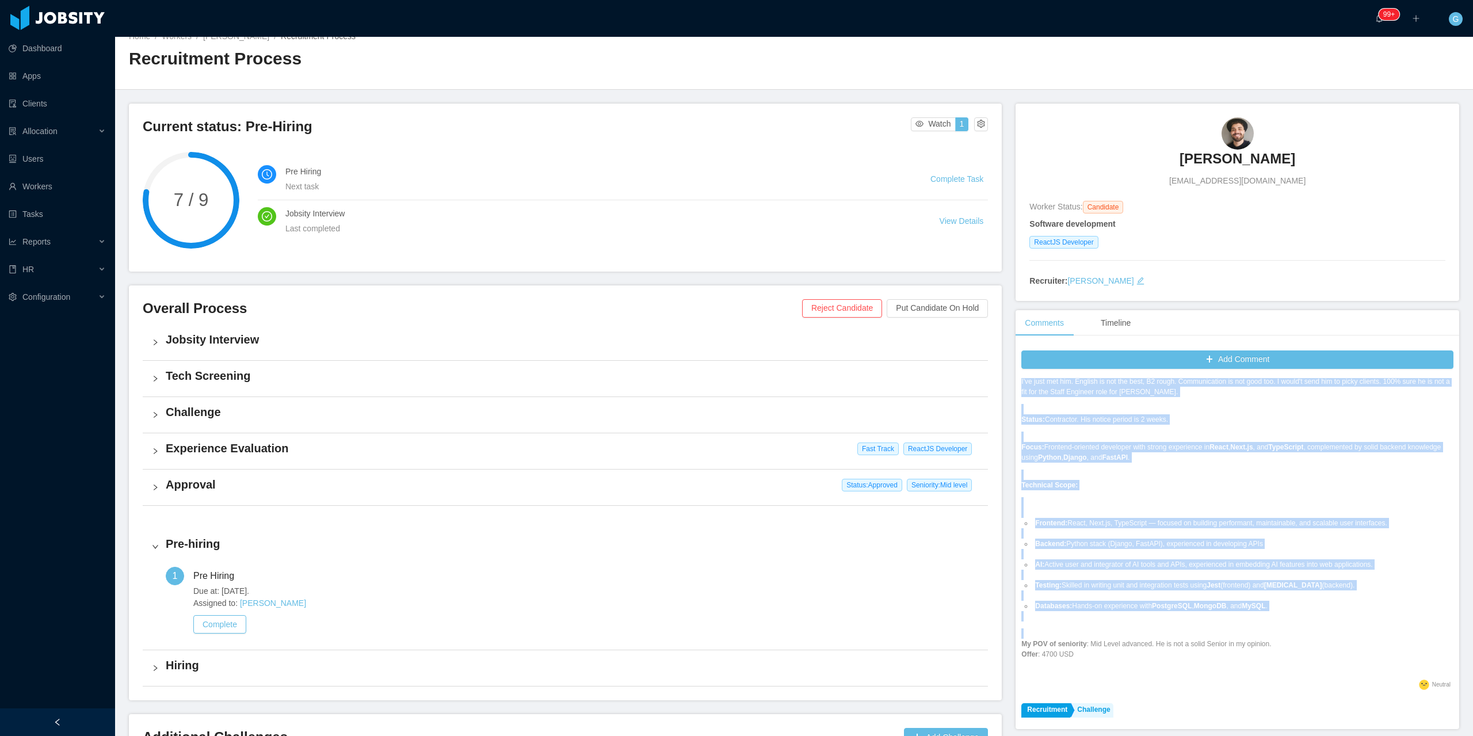
drag, startPoint x: 1014, startPoint y: 497, endPoint x: 1114, endPoint y: 673, distance: 202.8
click at [1114, 673] on div "Add Comment Recruitment Approval [PERSON_NAME] [DATE] 9:58 AM Approval Task Com…" at bounding box center [1238, 537] width 444 height 384
copy div "I've just met him. English is not the best, B2 rough. Communication is not good…"
click at [1204, 534] on ul "Frontend: React, Next.js, TypeScript — focused on building performant, maintain…" at bounding box center [1237, 564] width 432 height 114
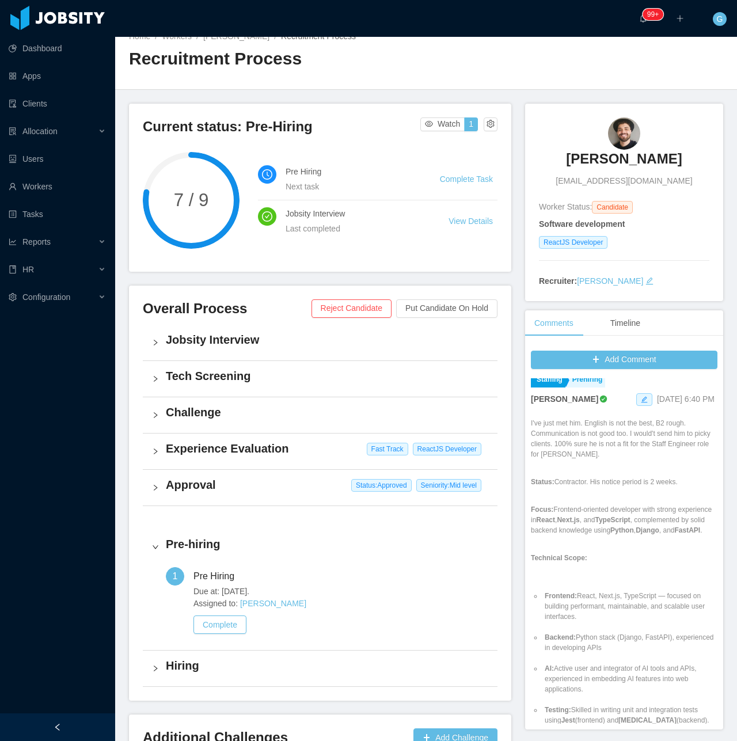
scroll to position [329, 0]
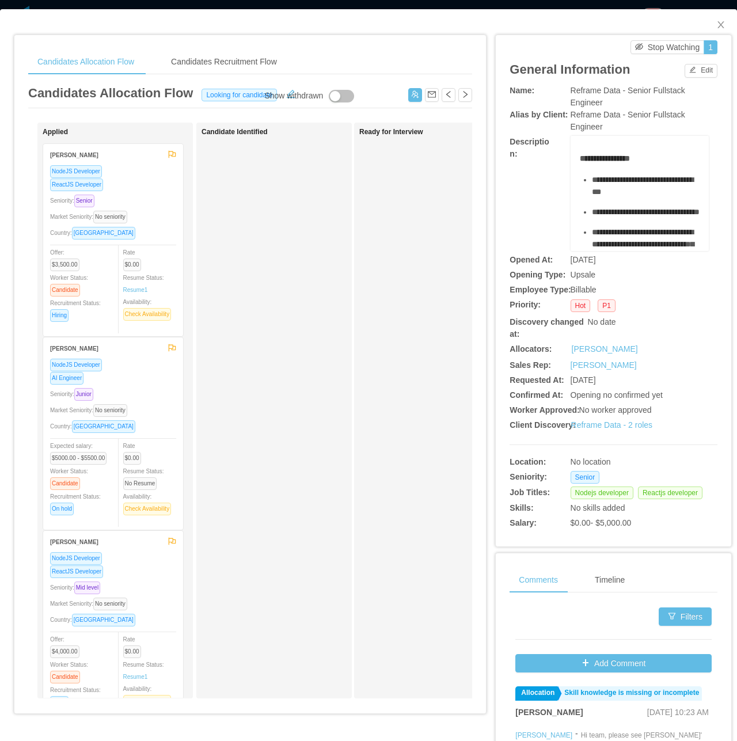
scroll to position [110, 0]
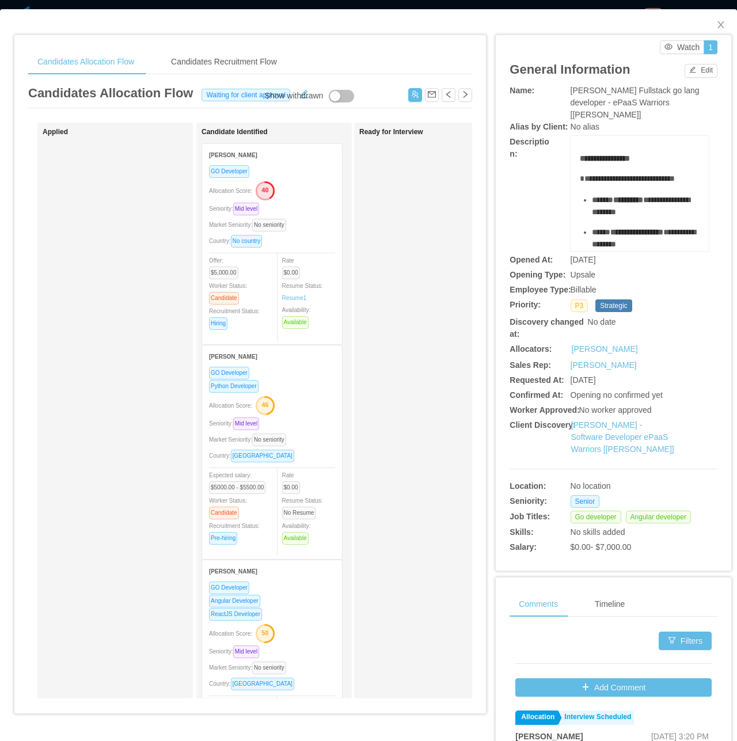
scroll to position [79, 0]
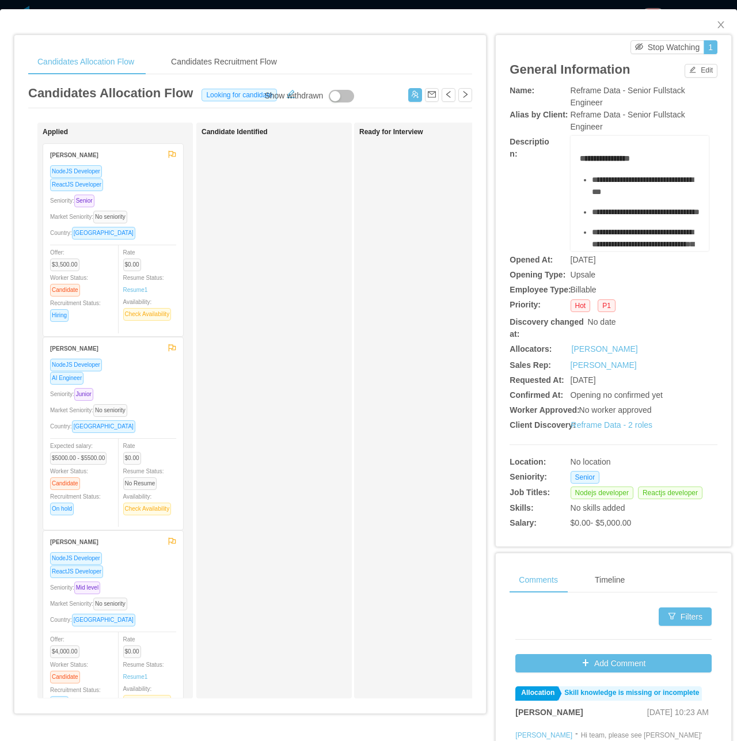
scroll to position [110, 0]
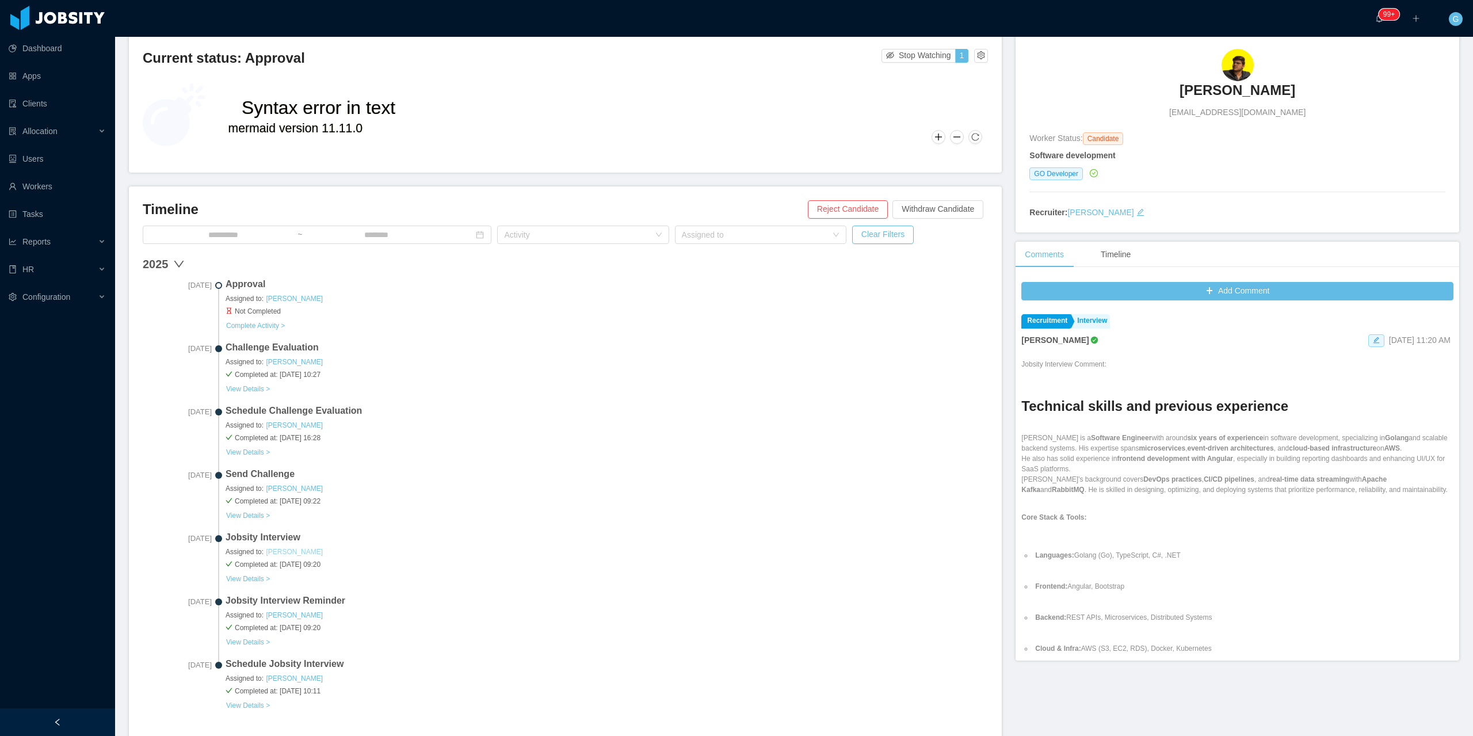
scroll to position [115, 0]
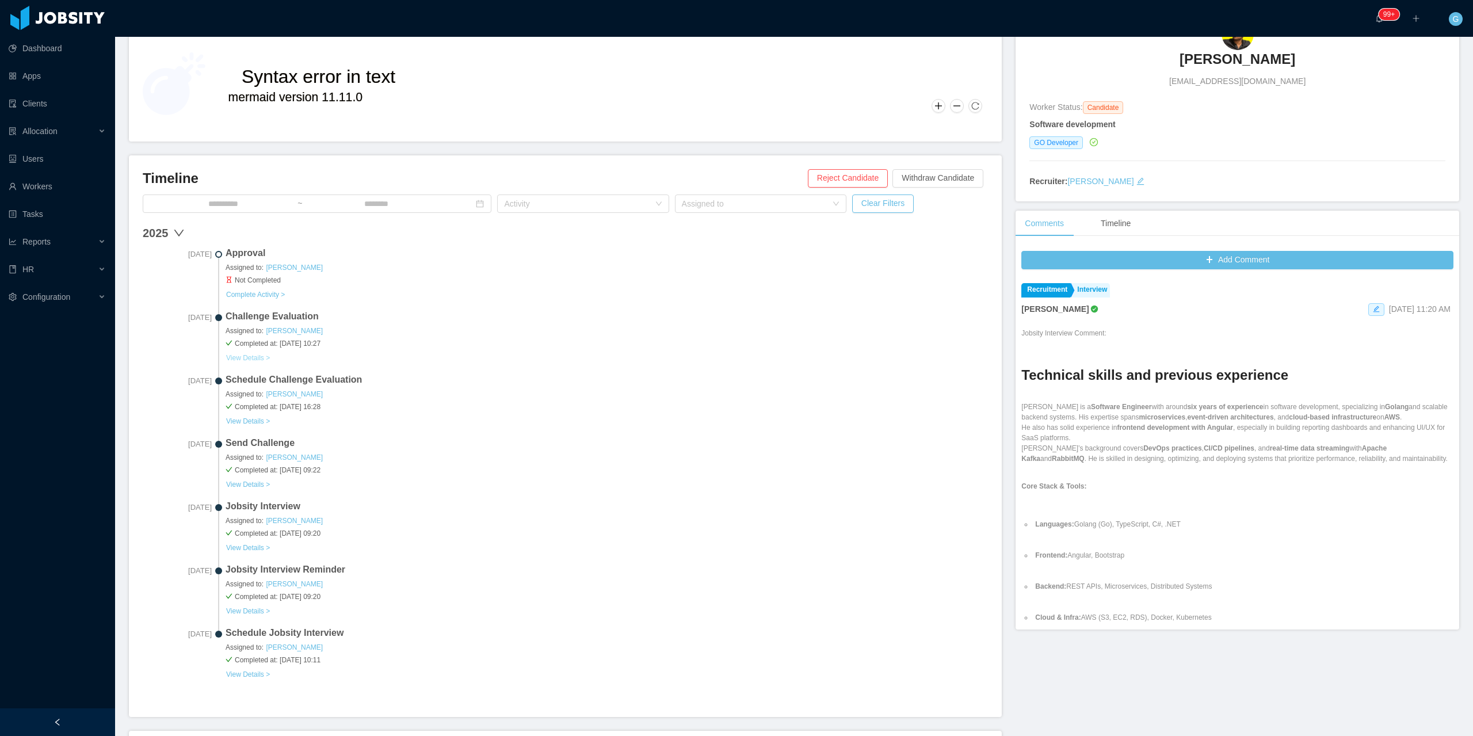
click at [247, 357] on button "View Details >" at bounding box center [248, 357] width 45 height 9
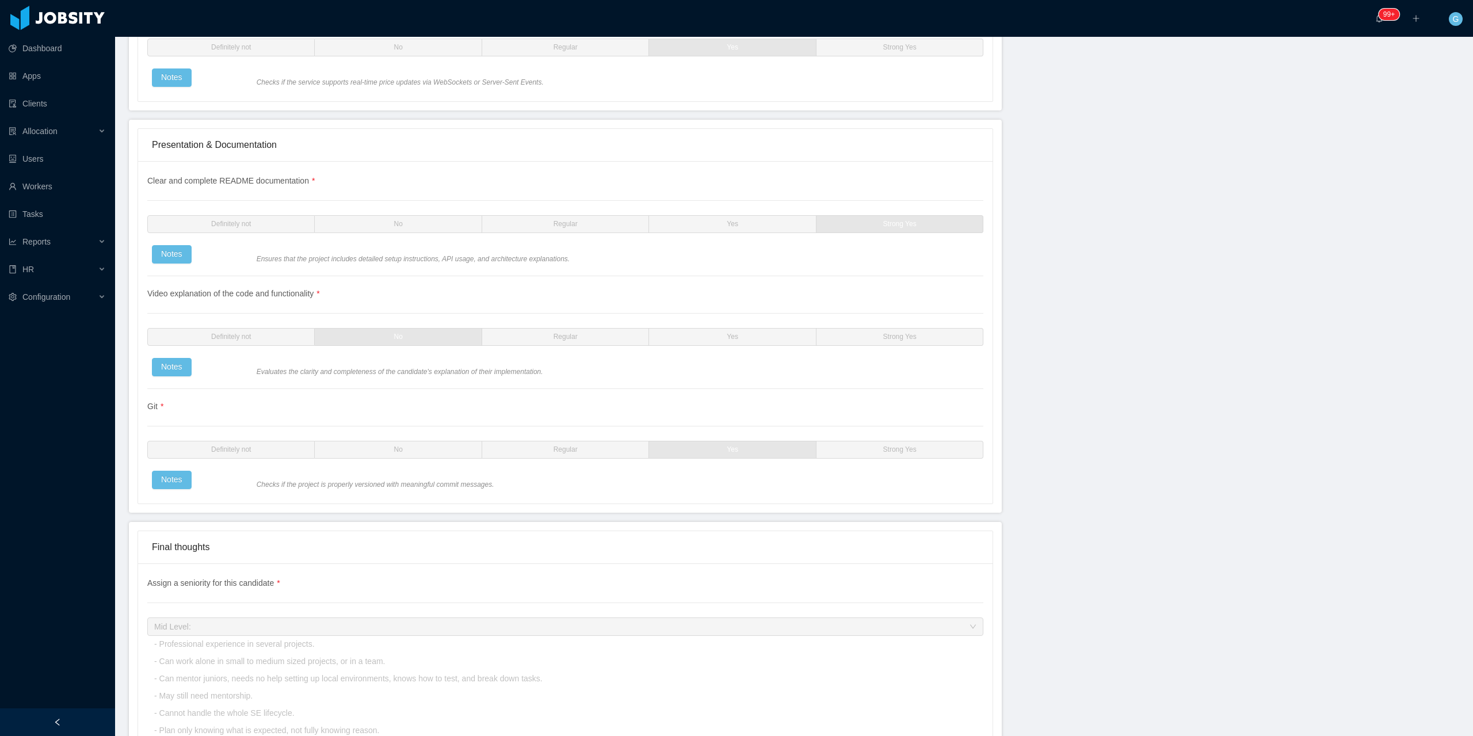
scroll to position [2987, 0]
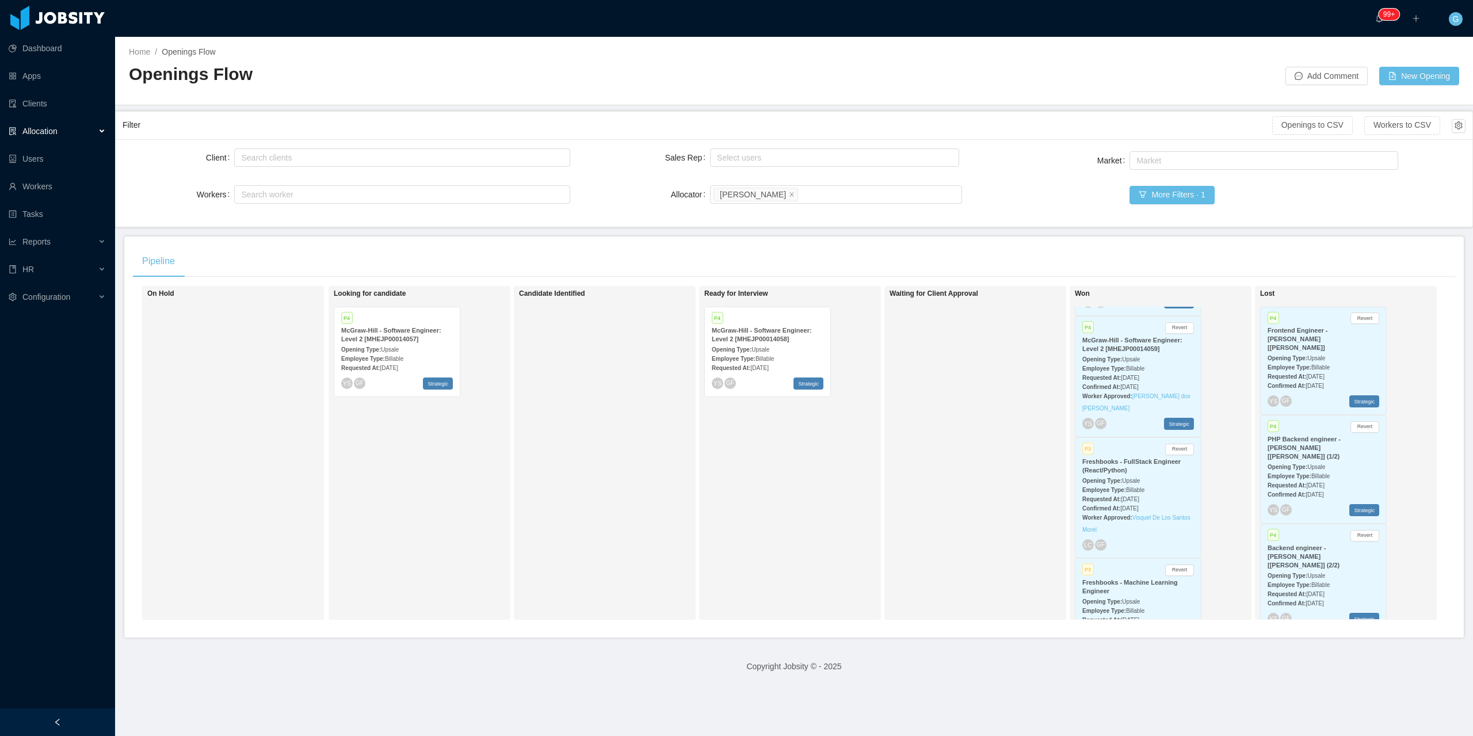
scroll to position [115, 0]
click at [1141, 517] on link "Visquel De Los Santos Morel" at bounding box center [1136, 520] width 108 height 18
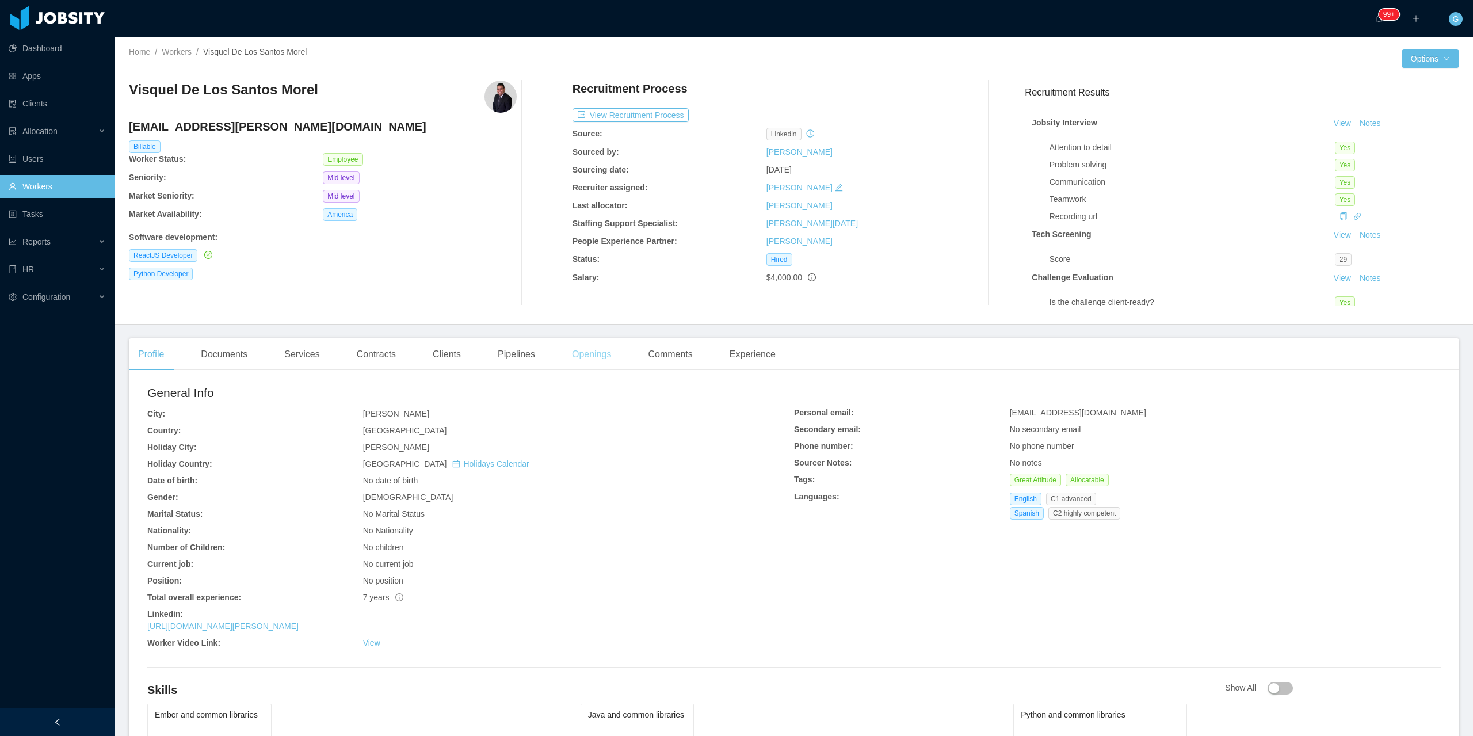
click at [584, 351] on div "Openings" at bounding box center [592, 354] width 58 height 32
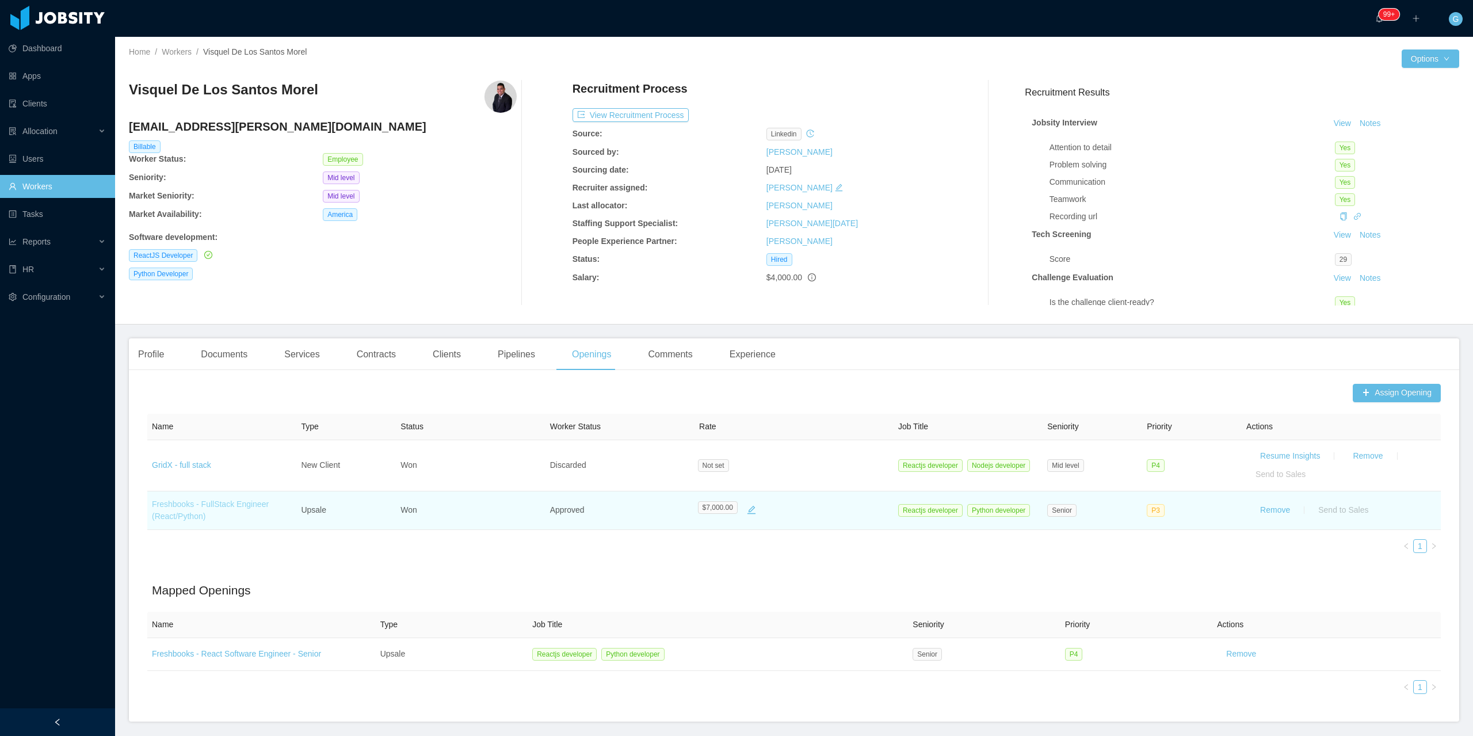
click at [186, 510] on link "Freshbooks - FullStack Engineer (React/Python)" at bounding box center [210, 509] width 117 height 21
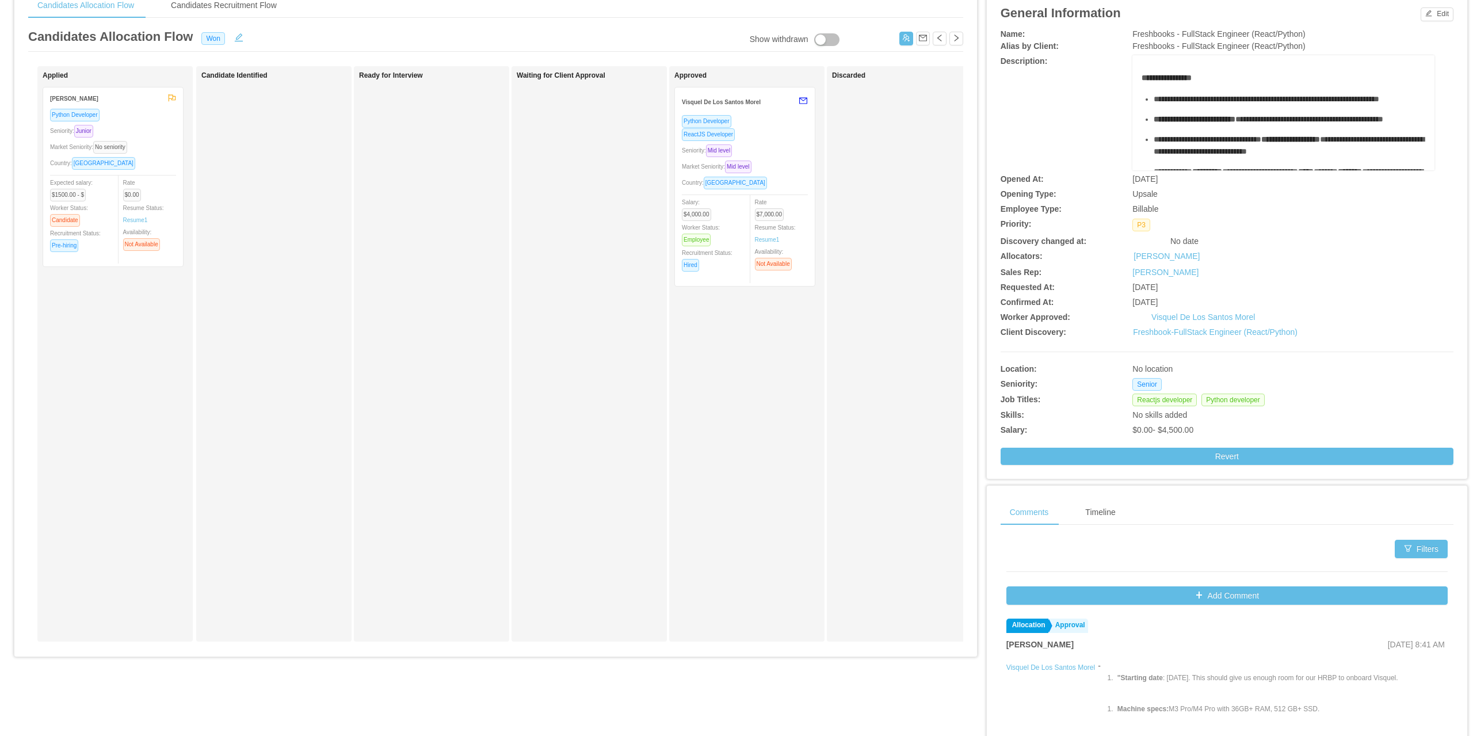
scroll to position [35, 0]
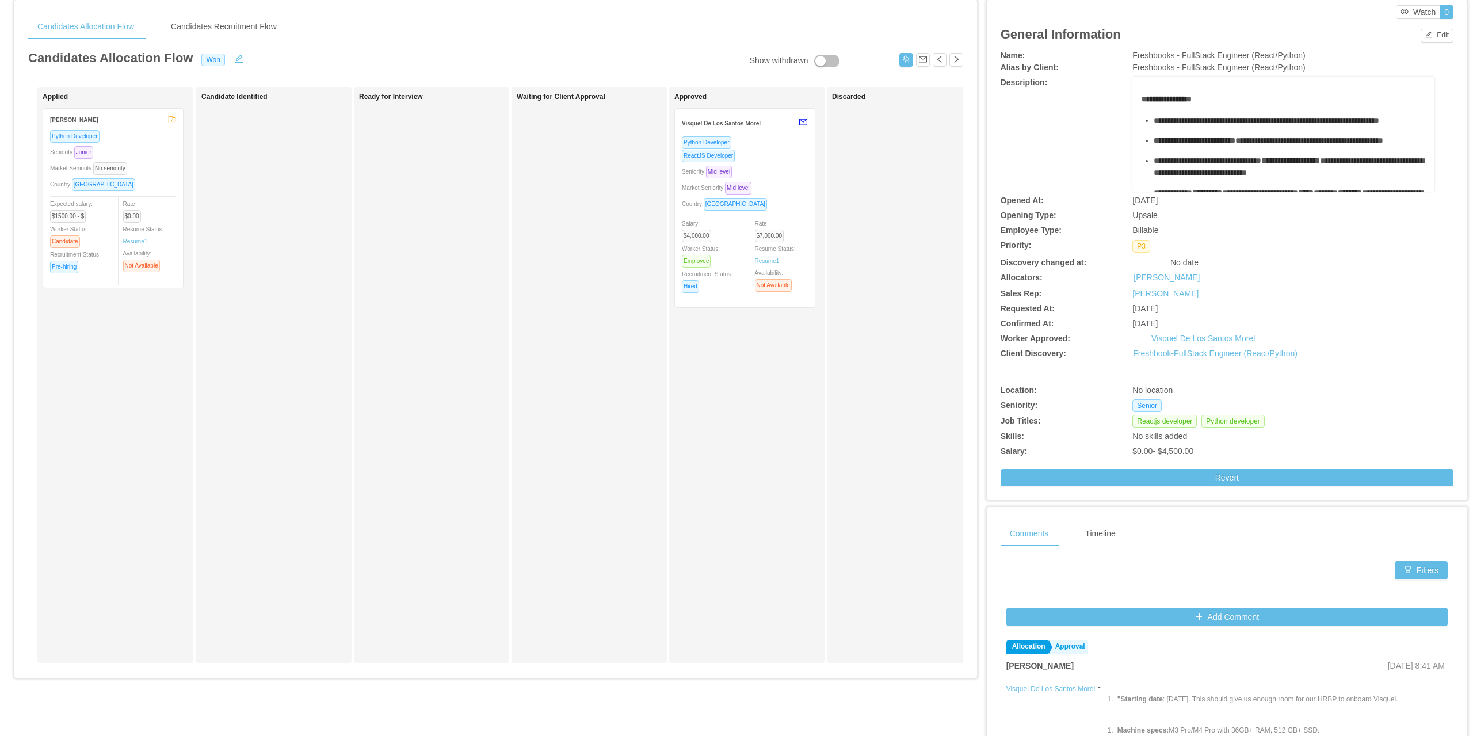
click at [746, 150] on div "ReactJS Developer" at bounding box center [745, 155] width 126 height 13
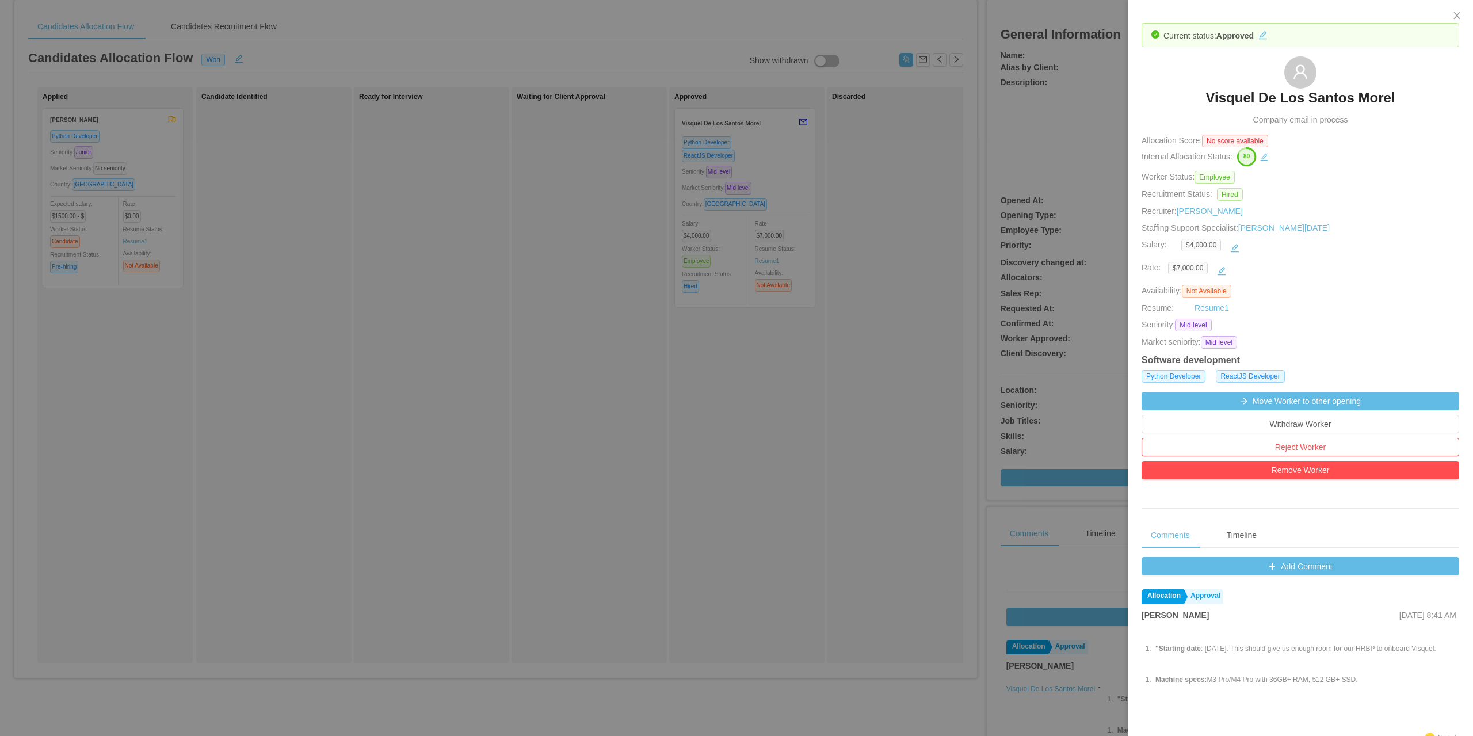
click at [1273, 101] on h3 "Visquel De Los Santos Morel" at bounding box center [1300, 98] width 189 height 18
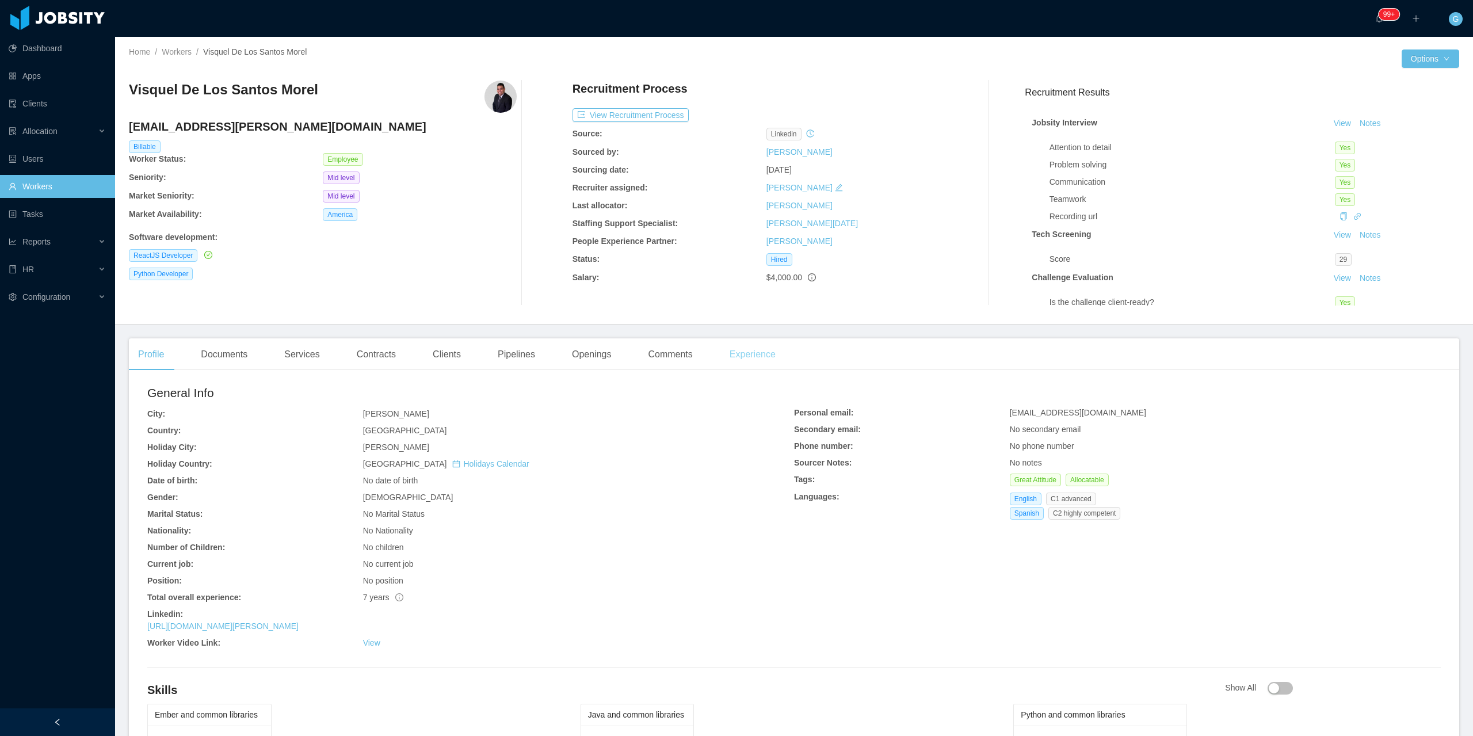
click at [722, 356] on div "Experience" at bounding box center [752, 354] width 64 height 32
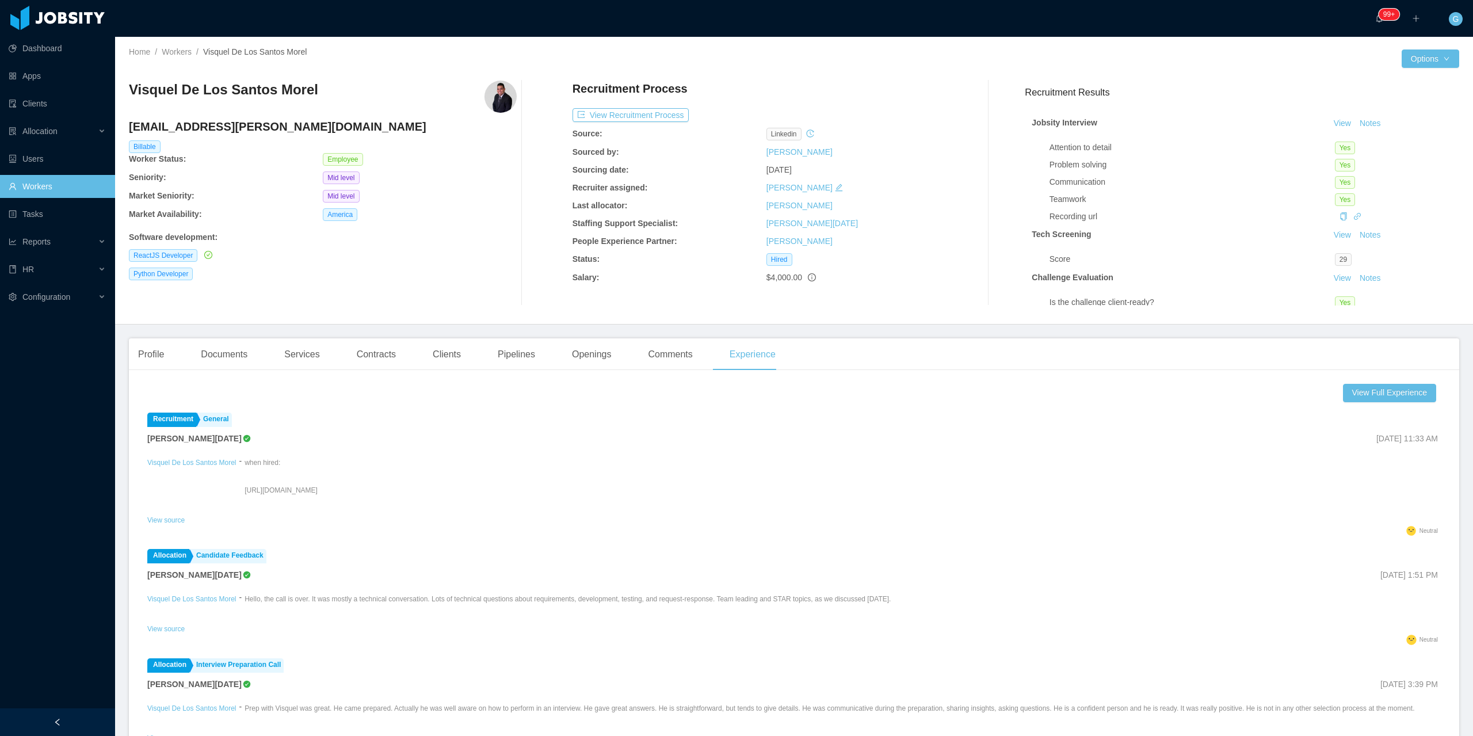
click at [1432, 45] on div "Home / Workers / Visquel De Los Santos Morel / Options Visquel De Los Santos Mo…" at bounding box center [794, 181] width 1358 height 288
click at [1425, 58] on button "Options" at bounding box center [1431, 58] width 58 height 18
click at [1409, 185] on button "Worker File" at bounding box center [1399, 181] width 72 height 18
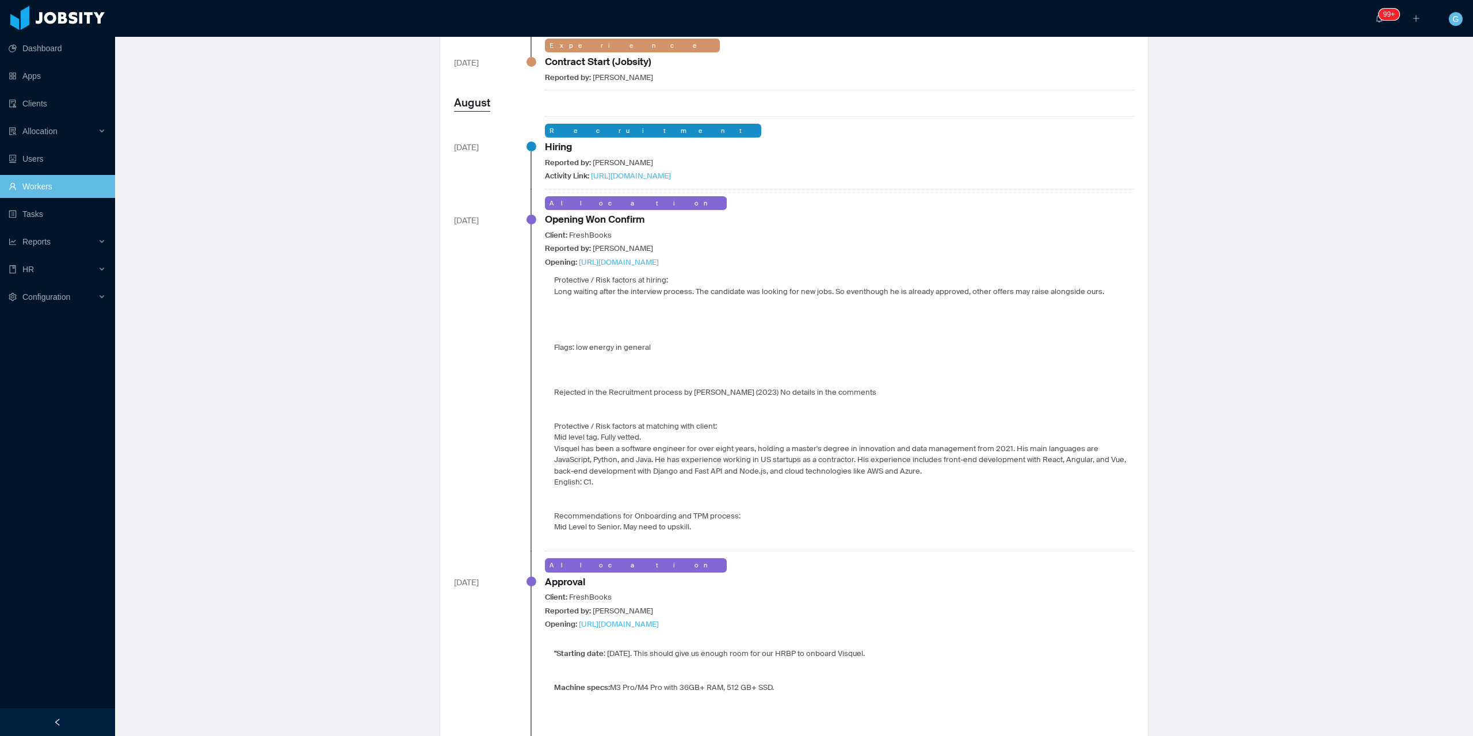
scroll to position [575, 0]
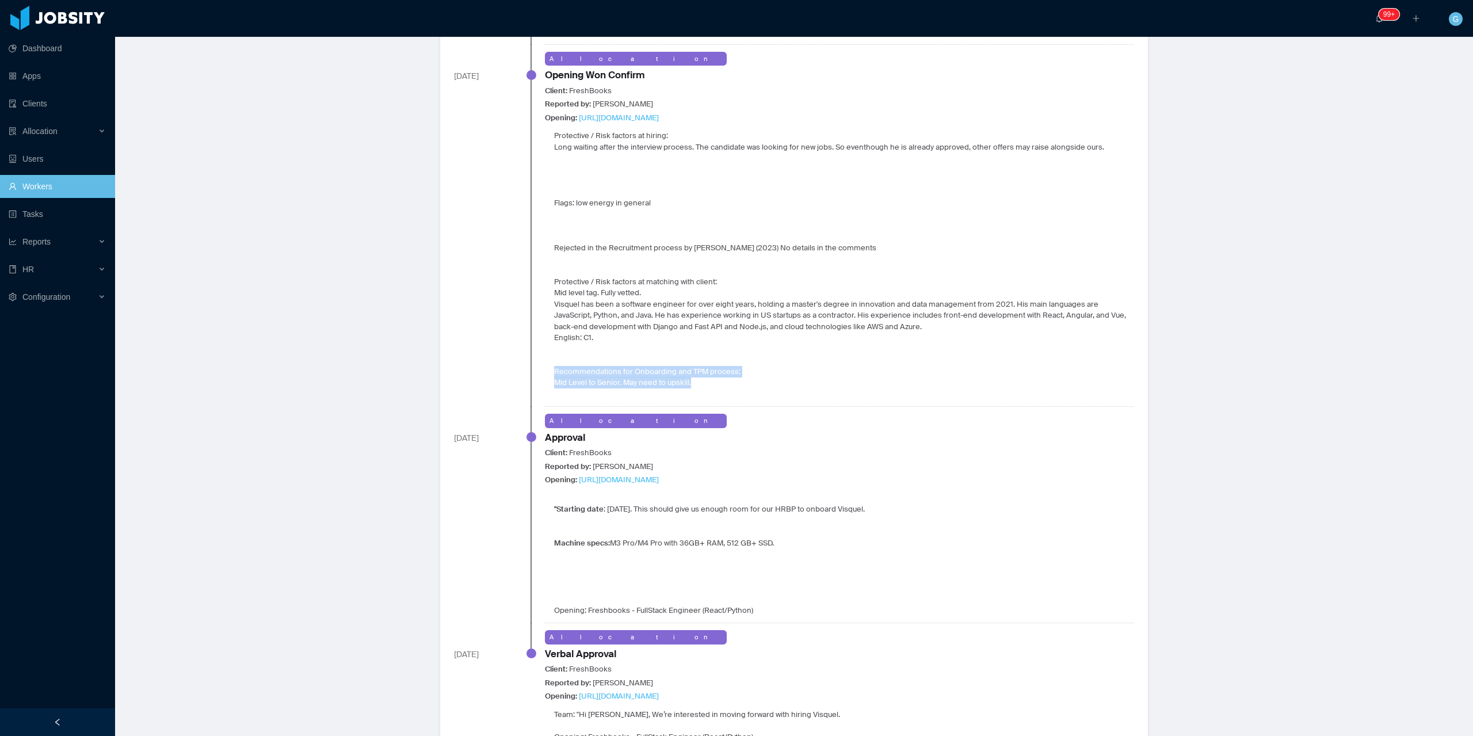
drag, startPoint x: 542, startPoint y: 369, endPoint x: 680, endPoint y: 373, distance: 137.6
click at [680, 373] on div "Protective / Risk factors at hiring: Long waiting after the interview process. …" at bounding box center [839, 264] width 589 height 269
copy div "Recommendations for Onboarding and TPM process: Mid Level to Senior. May need t…"
click at [1062, 367] on div "Protective / Risk factors at hiring: Long waiting after the interview process. …" at bounding box center [839, 264] width 589 height 269
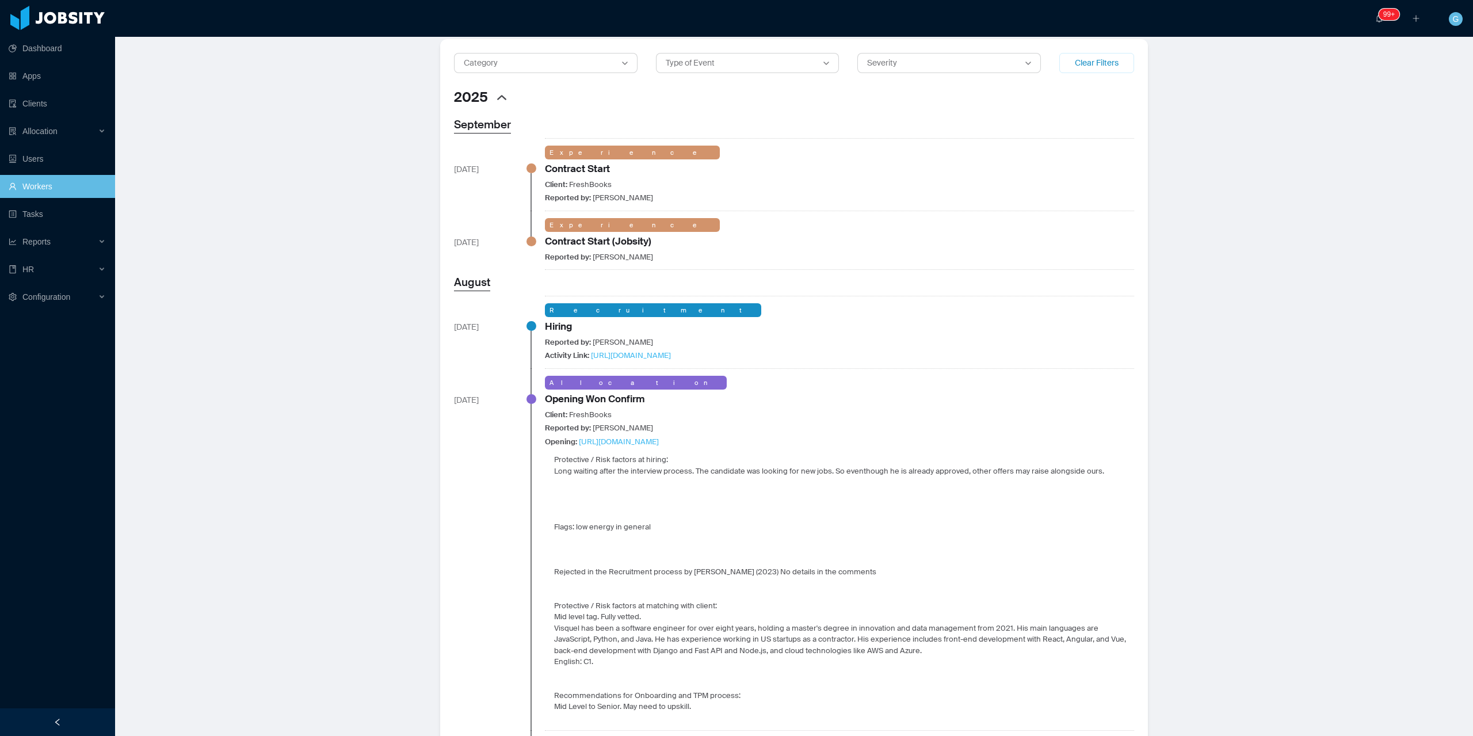
scroll to position [230, 0]
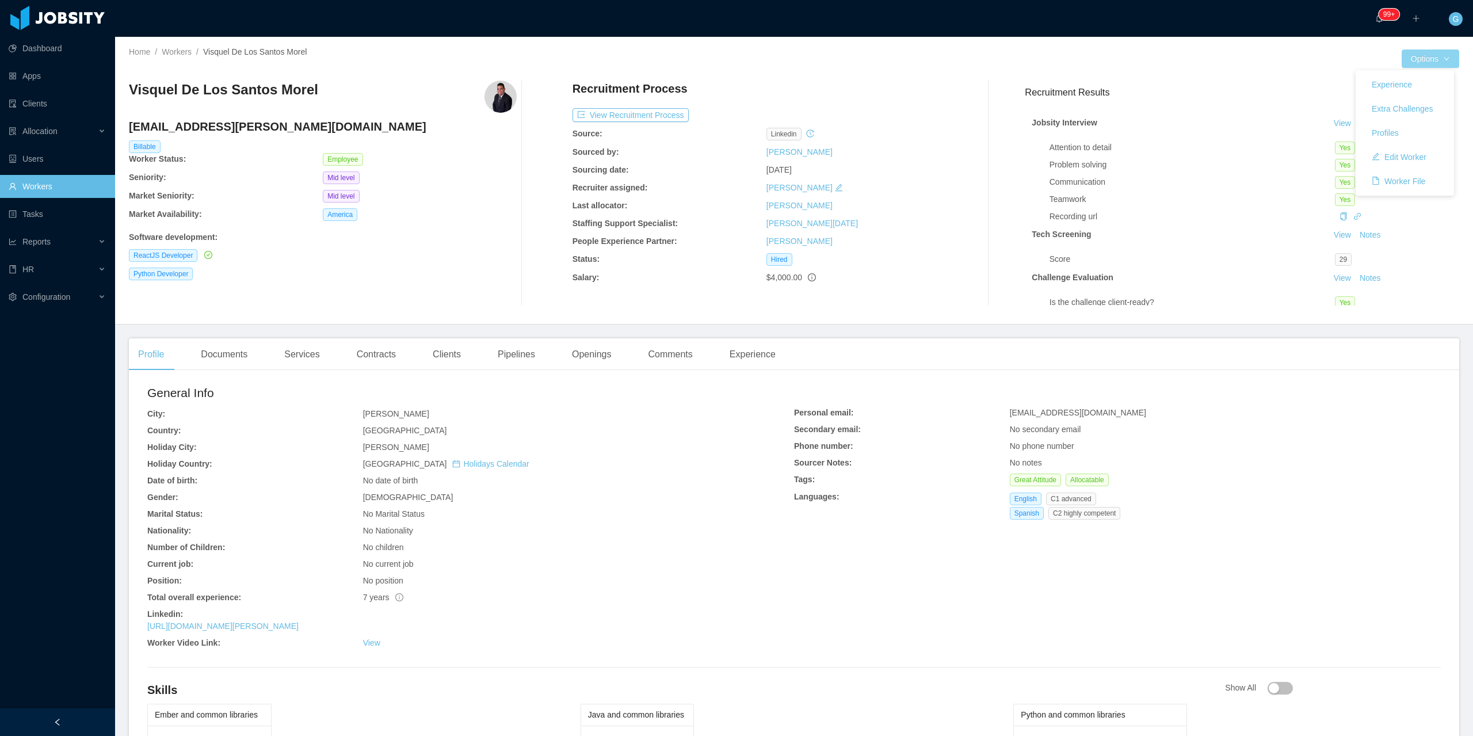
click at [1407, 51] on button "Options" at bounding box center [1431, 58] width 58 height 18
click at [1398, 181] on button "Worker File" at bounding box center [1399, 181] width 72 height 18
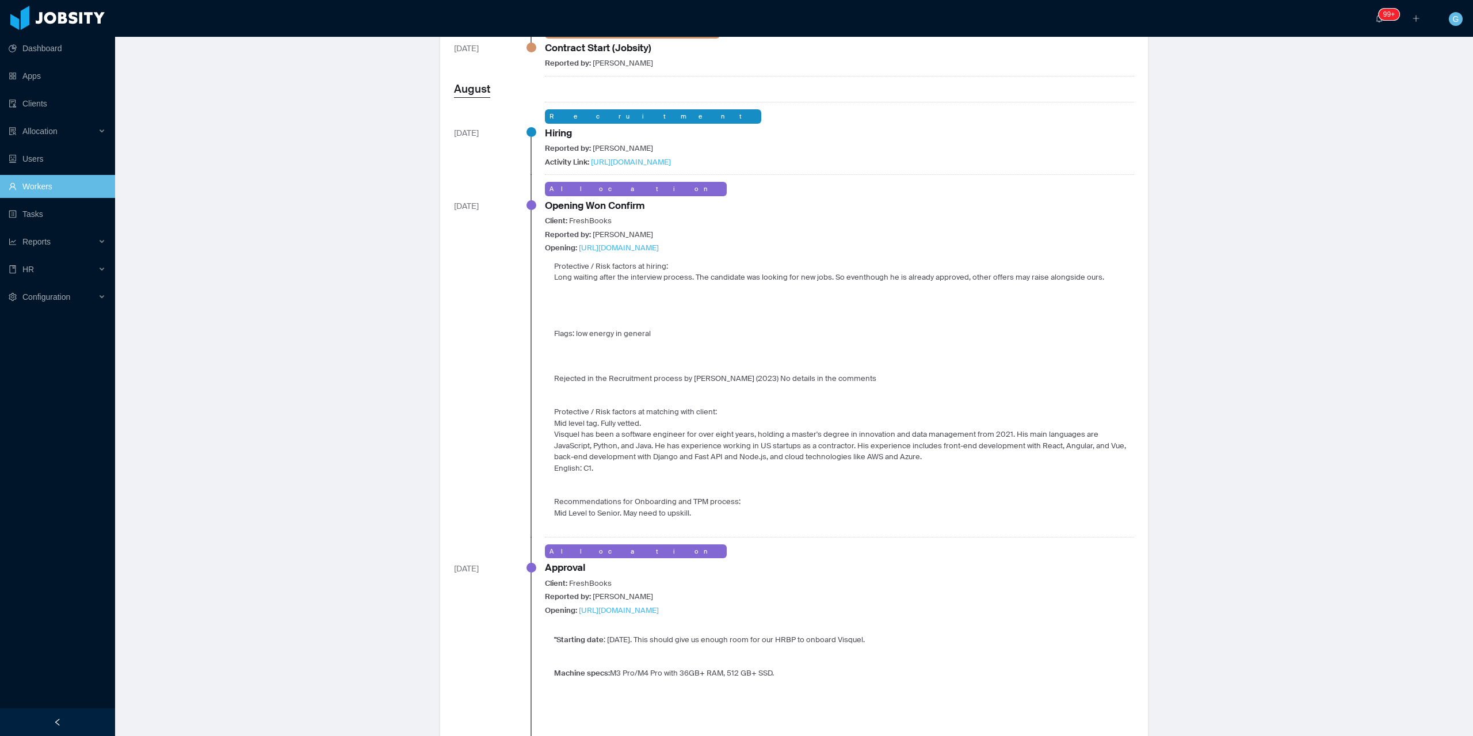
scroll to position [690, 0]
